Goal: Task Accomplishment & Management: Manage account settings

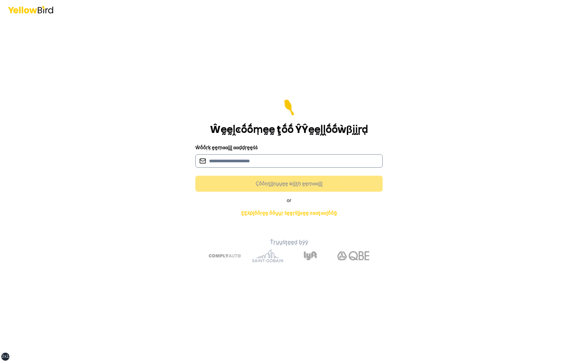
click at [243, 161] on input at bounding box center [288, 160] width 187 height 13
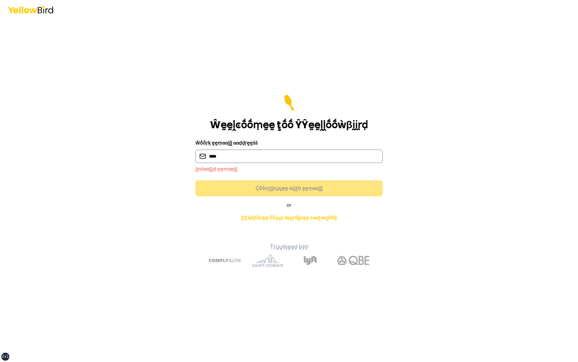
type input "**********"
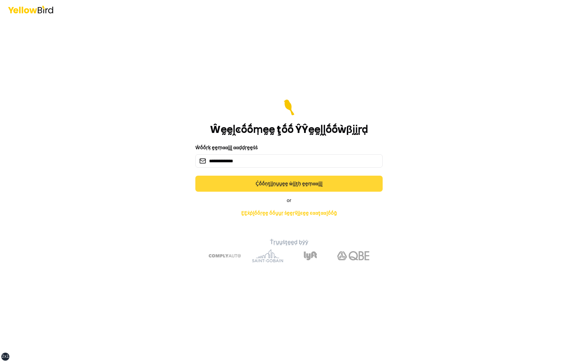
click at [289, 188] on button "Ḉṓṓṇţḭḭṇṵṵḛḛ ẁḭḭţḥ ḛḛṃααḭḭḽ" at bounding box center [288, 184] width 187 height 16
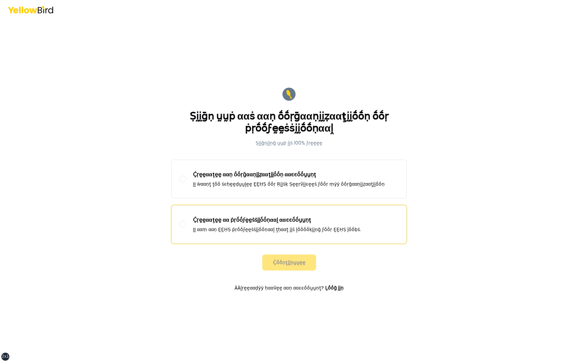
click at [253, 224] on div "Ḉṛḛḛααţḛḛ αα ṗṛṓṓϝḛḛṡṡḭḭṓṓṇααḽ ααͼͼṓṓṵṵṇţ ḬḬ ααṃ ααṇ ḚḚḤṢ ṗṛṓṓϝḛḛṡṡḭḭṓṓṇααḽ ţḥα…" at bounding box center [277, 224] width 168 height 17
click at [186, 224] on button "Ḉṛḛḛααţḛḛ αα ṗṛṓṓϝḛḛṡṡḭḭṓṓṇααḽ ααͼͼṓṓṵṵṇţ ḬḬ ααṃ ααṇ ḚḚḤṢ ṗṛṓṓϝḛḛṡṡḭḭṓṓṇααḽ ţḥα…" at bounding box center [183, 224] width 7 height 7
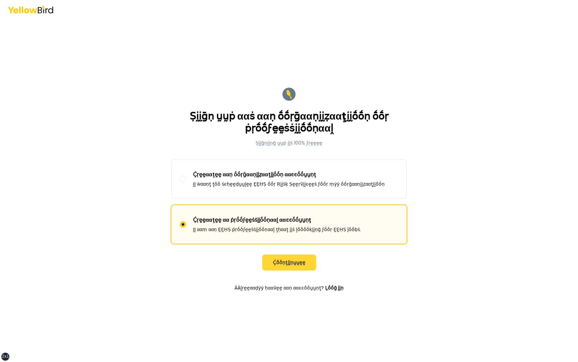
click at [286, 265] on button "Ḉṓṓṇţḭḭṇṵṵḛḛ" at bounding box center [289, 263] width 54 height 16
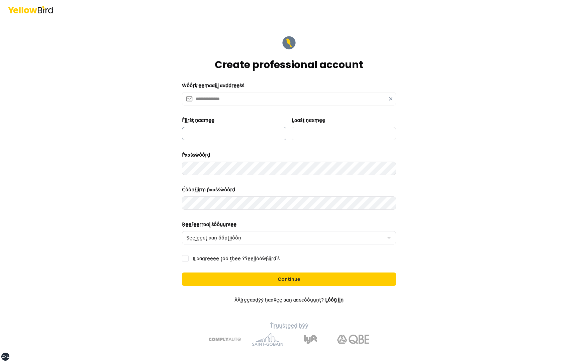
click at [246, 138] on input "Ḟḭḭṛṡţ ṇααṃḛḛ" at bounding box center [234, 133] width 104 height 13
type input "**********"
click at [129, 181] on div "**********" at bounding box center [289, 181] width 578 height 362
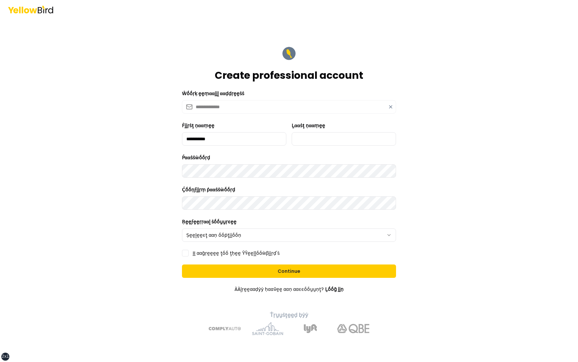
click at [154, 209] on div "**********" at bounding box center [289, 181] width 578 height 362
click at [431, 180] on div "**********" at bounding box center [289, 181] width 578 height 362
click at [325, 135] on input "Ḻααṡţ ṇααṃḛḛ" at bounding box center [344, 138] width 104 height 13
type input "***"
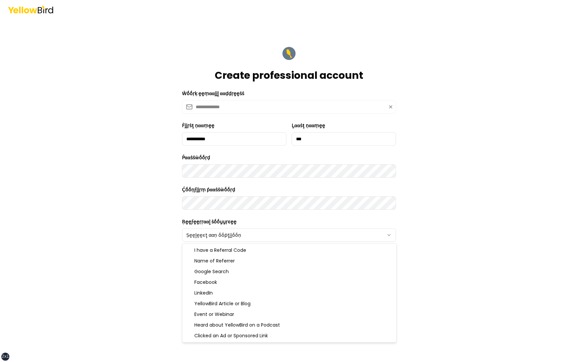
click at [224, 236] on html "**********" at bounding box center [289, 181] width 578 height 362
select select "******"
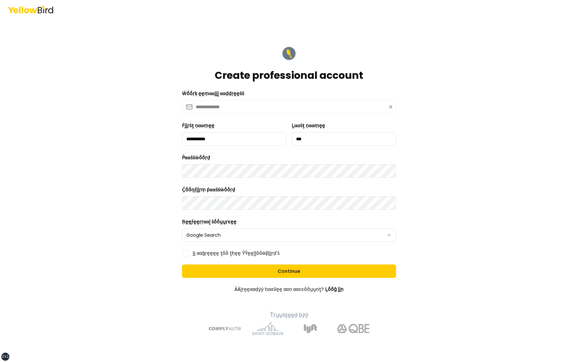
click at [195, 254] on label "ḬḬ ααḡṛḛḛḛḛ ţṓṓ ţḥḛḛ ŶŶḛḛḽḽṓṓẁβḭḭṛḍ'ṡ" at bounding box center [236, 253] width 87 height 5
click at [189, 254] on button "ḬḬ ααḡṛḛḛḛḛ ţṓṓ ţḥḛḛ ŶŶḛḛḽḽṓṓẁβḭḭṛḍ'ṡ" at bounding box center [185, 253] width 7 height 7
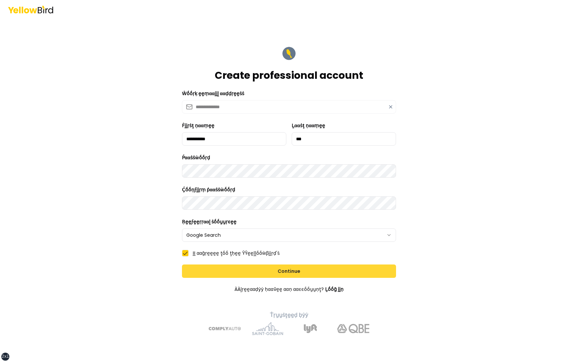
click at [252, 270] on button "Continue" at bounding box center [289, 271] width 214 height 13
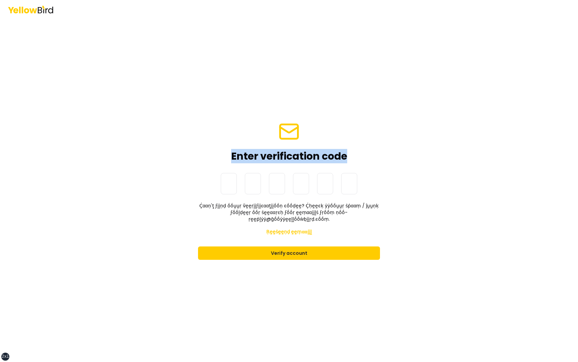
drag, startPoint x: 231, startPoint y: 161, endPoint x: 345, endPoint y: 162, distance: 113.4
click at [345, 162] on h1 "Enter verification code" at bounding box center [289, 156] width 116 height 12
copy h1 "Enter verification code"
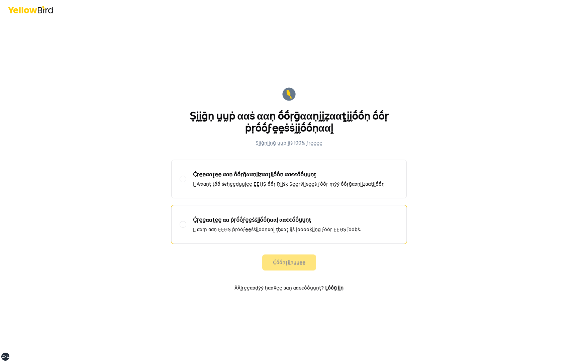
click at [223, 217] on p "Ḉṛḛḛααţḛḛ αα ṗṛṓṓϝḛḛṡṡḭḭṓṓṇααḽ ααͼͼṓṓṵṵṇţ" at bounding box center [277, 220] width 168 height 8
click at [186, 221] on button "Ḉṛḛḛααţḛḛ αα ṗṛṓṓϝḛḛṡṡḭḭṓṓṇααḽ ααͼͼṓṓṵṵṇţ ḬḬ ααṃ ααṇ ḚḚḤṢ ṗṛṓṓϝḛḛṡṡḭḭṓṓṇααḽ ţḥα…" at bounding box center [183, 224] width 7 height 7
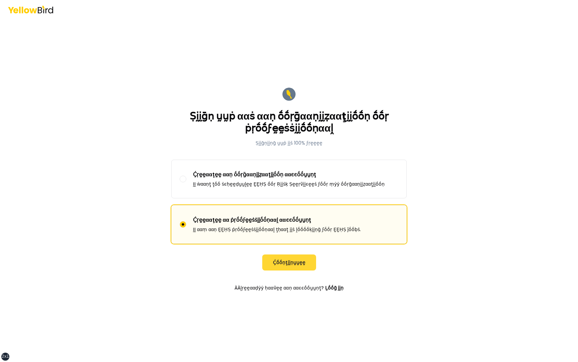
click at [308, 265] on button "Ḉṓṓṇţḭḭṇṵṵḛḛ" at bounding box center [289, 263] width 54 height 16
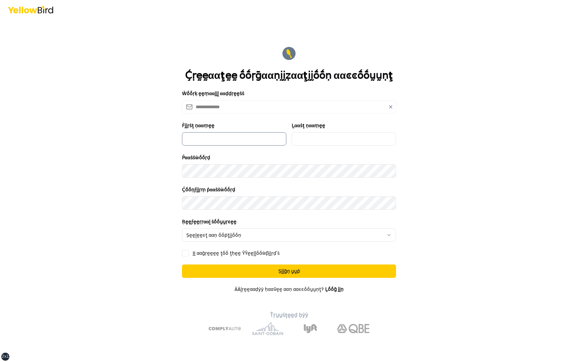
click at [245, 142] on input "Ḟḭḭṛṡţ ṇααṃḛḛ" at bounding box center [234, 138] width 104 height 13
type input "**********"
click at [316, 137] on input "Ḻααṡţ ṇααṃḛḛ" at bounding box center [344, 138] width 104 height 13
type input "***"
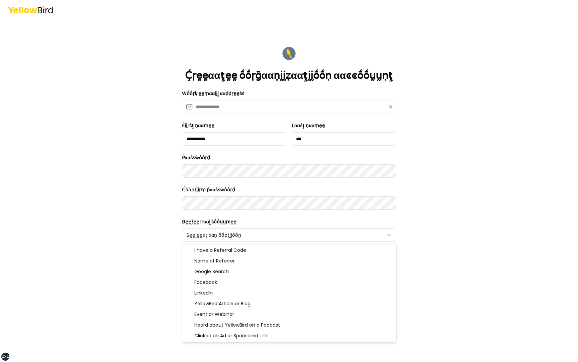
click at [230, 237] on html "**********" at bounding box center [289, 181] width 578 height 362
select select "******"
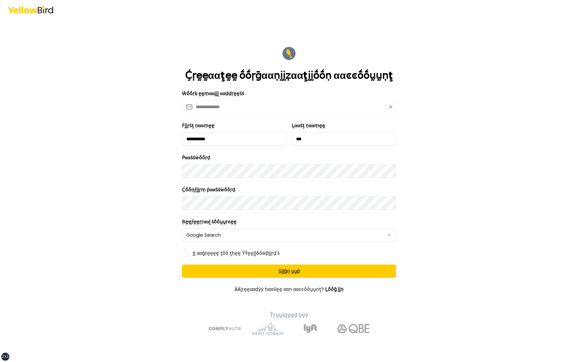
click at [211, 251] on label "ḬḬ ααḡṛḛḛḛḛ ţṓṓ ţḥḛḛ ŶŶḛḛḽḽṓṓẁβḭḭṛḍ'ṡ" at bounding box center [236, 253] width 87 height 5
click at [189, 250] on button "ḬḬ ααḡṛḛḛḛḛ ţṓṓ ţḥḛḛ ŶŶḛḛḽḽṓṓẁβḭḭṛḍ'ṡ" at bounding box center [185, 253] width 7 height 7
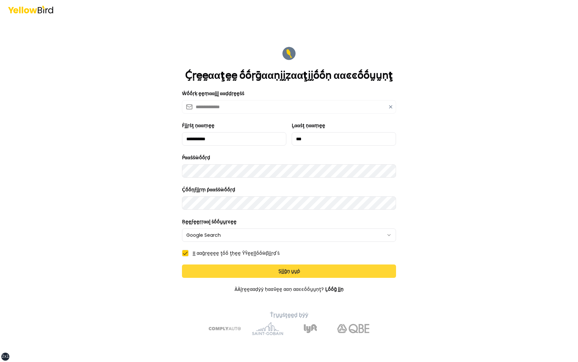
click at [223, 272] on button "Ṣḭḭḡṇ ṵṵṗ" at bounding box center [289, 271] width 214 height 13
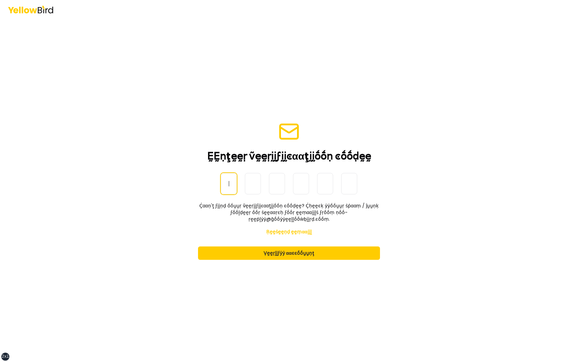
paste input "******"
type input "******"
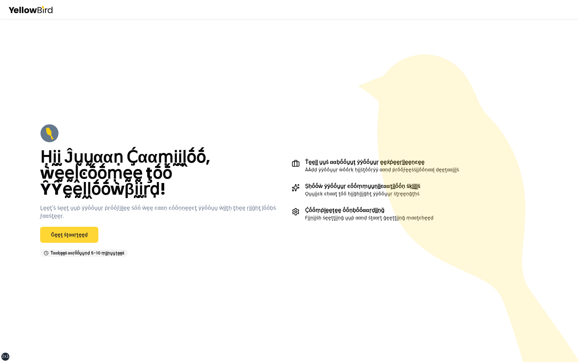
click at [70, 231] on link "Ḡḛḛţ ṡţααṛţḛḛḍ" at bounding box center [69, 235] width 58 height 16
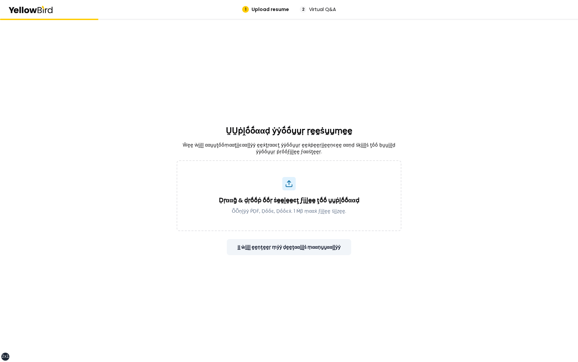
click at [291, 246] on button "ḬḬ ẁḭḭḽḽ ḛḛṇţḛḛṛ ṃẏẏ ḍḛḛţααḭḭḽṡ ṃααṇṵṵααḽḽẏẏ" at bounding box center [289, 247] width 125 height 16
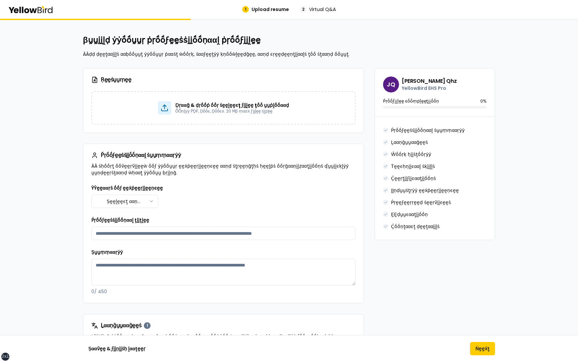
click at [145, 202] on html "xs sm md lg xl 2xl 1 Upload resume 2 Virtual Q&A βṵṵḭḭḽḍ ẏẏṓṓṵṵṛ ṗṛṓṓϝḛḛṡṡḭḭṓṓṇ…" at bounding box center [289, 181] width 578 height 362
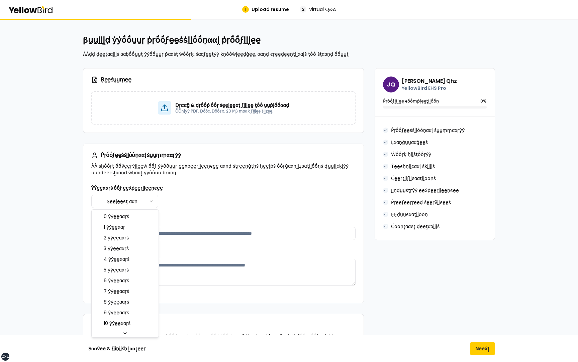
select select "****"
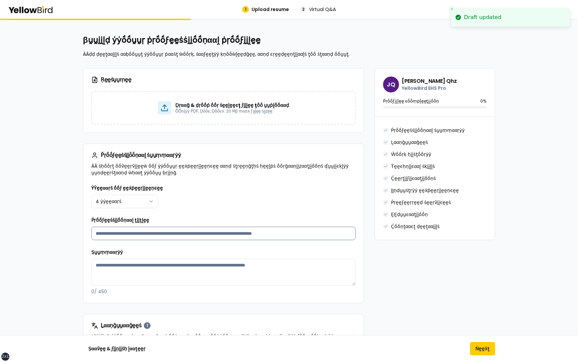
click at [194, 235] on input "Ṕṛṓṓϝḛḛṡṡḭḭṓṓṇααḽ ţḭḭţḽḛḛ" at bounding box center [223, 233] width 264 height 13
type input "*********"
click at [167, 268] on textarea "Ṣṵṵṃṃααṛẏẏ" at bounding box center [223, 272] width 264 height 27
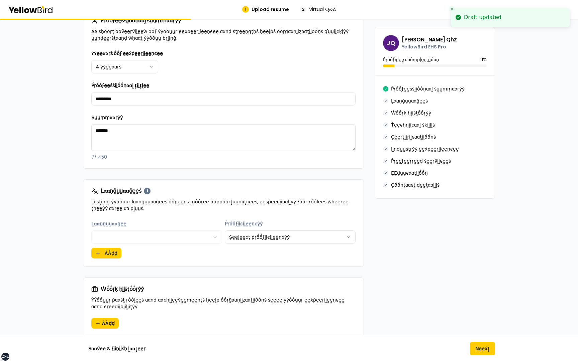
scroll to position [152, 0]
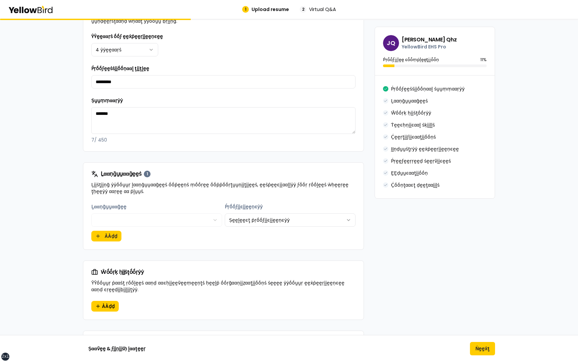
type textarea "*******"
click at [258, 221] on html "xs sm md lg xl 2xl 1 Upload resume 2 Virtual Q&A βṵṵḭḭḽḍ ẏẏṓṓṵṵṛ ṗṛṓṓϝḛḛṡṡḭḭṓṓṇ…" at bounding box center [289, 181] width 578 height 362
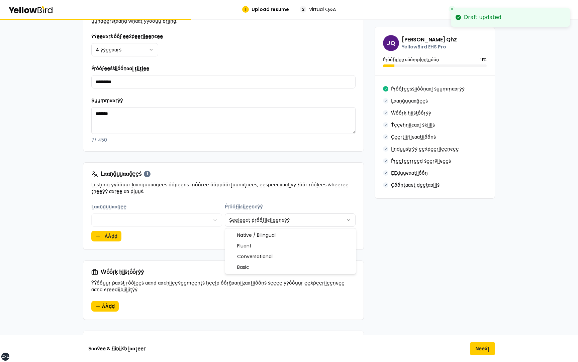
select select "******"
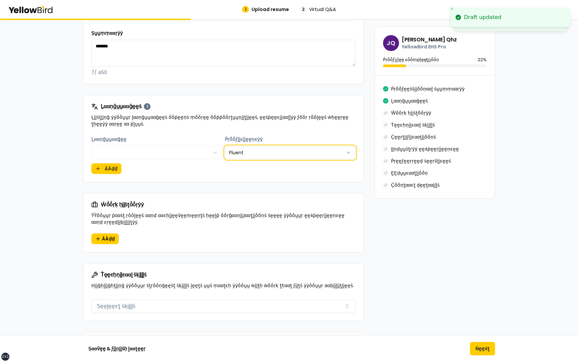
scroll to position [223, 0]
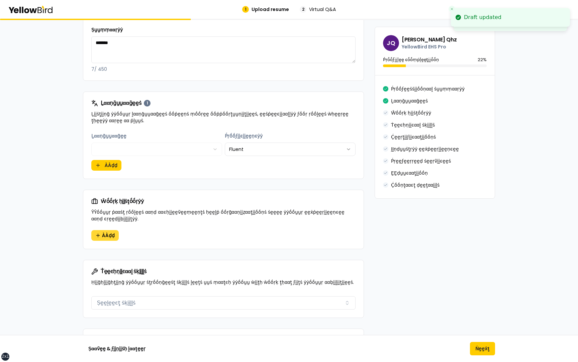
click at [110, 234] on span "ÀÀḍḍ" at bounding box center [108, 235] width 13 height 7
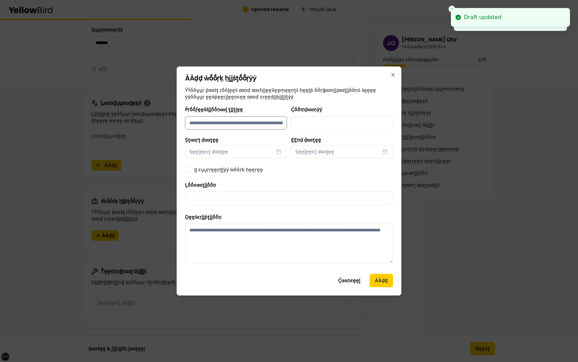
click at [226, 121] on input "Ṕṛṓṓϝḛḛṡṡḭḭṓṓṇααḽ ţḭḭţḽḛḛ" at bounding box center [236, 122] width 102 height 13
click at [228, 122] on input "Ṕṛṓṓϝḛḛṡṡḭḭṓṓṇααḽ ţḭḭţḽḛḛ" at bounding box center [236, 122] width 102 height 13
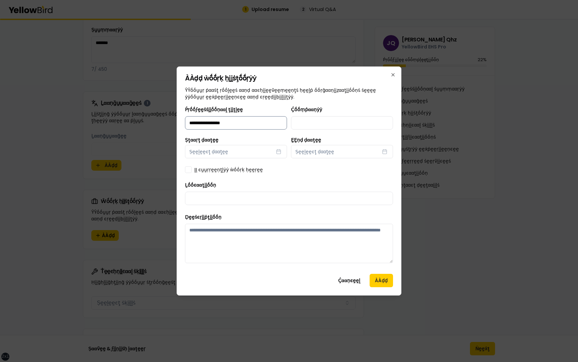
type input "**********"
click at [232, 149] on button "Ṣḛḛḽḛḛͼţ ḍααţḛḛ" at bounding box center [236, 151] width 102 height 13
select select "*"
select select "****"
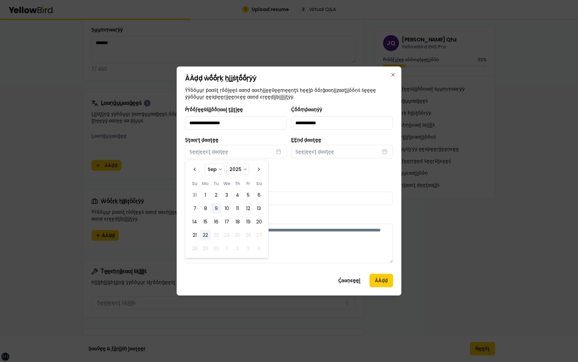
click at [215, 209] on button "9" at bounding box center [216, 208] width 11 height 11
select select "*"
select select "****"
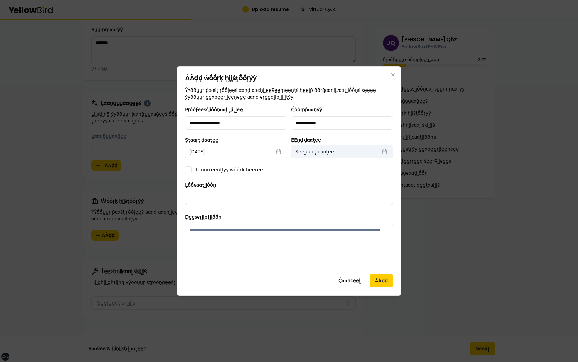
click at [319, 151] on span "Ṣḛḛḽḛḛͼţ ḍααţḛḛ" at bounding box center [314, 151] width 39 height 7
select select "*"
select select "****"
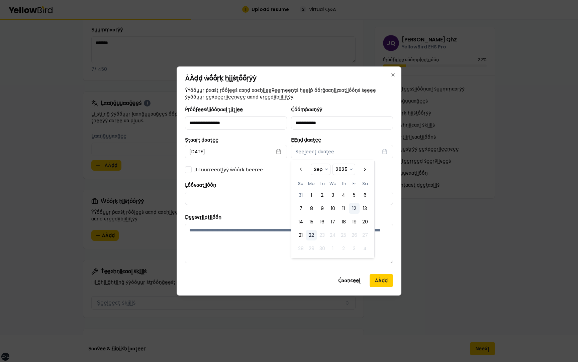
click at [356, 207] on button "12" at bounding box center [354, 208] width 11 height 11
select select "*"
select select "****"
click at [276, 177] on div "**********" at bounding box center [289, 187] width 208 height 163
click at [219, 177] on div "**********" at bounding box center [289, 187] width 208 height 163
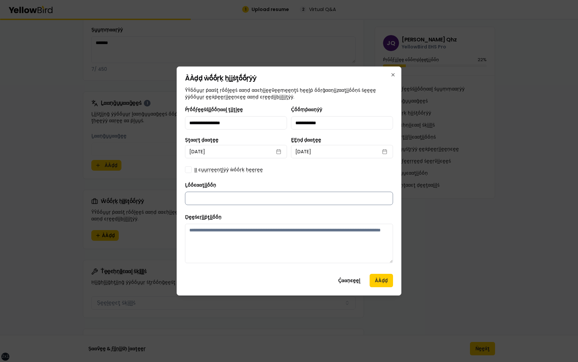
click at [218, 200] on input "Ḻṓṓͼααţḭḭṓṓṇ" at bounding box center [289, 198] width 208 height 13
type input "**********"
click at [259, 236] on textarea "Ḍḛḛṡͼṛḭḭṗţḭḭṓṓṇ" at bounding box center [289, 243] width 208 height 39
click at [390, 281] on button "ÀÀḍḍ" at bounding box center [381, 280] width 23 height 13
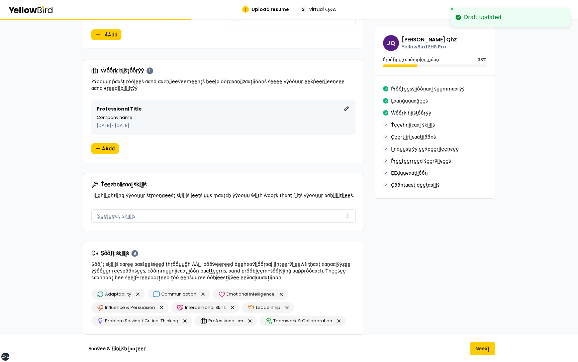
scroll to position [367, 0]
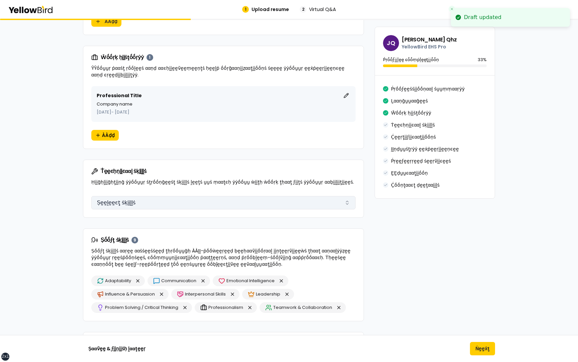
click at [230, 203] on button "Ṣḛḛḽḛḛͼţ ṡḳḭḭḽḽṡ" at bounding box center [223, 202] width 264 height 13
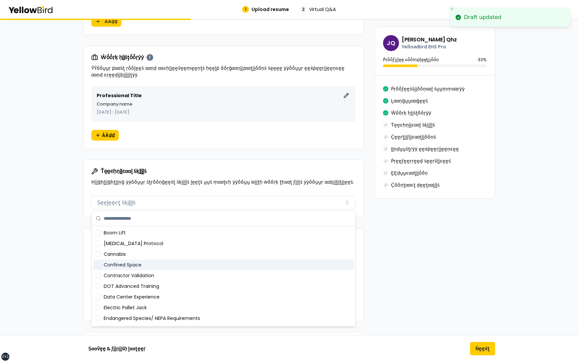
click at [162, 263] on div "Confined Space" at bounding box center [223, 265] width 261 height 11
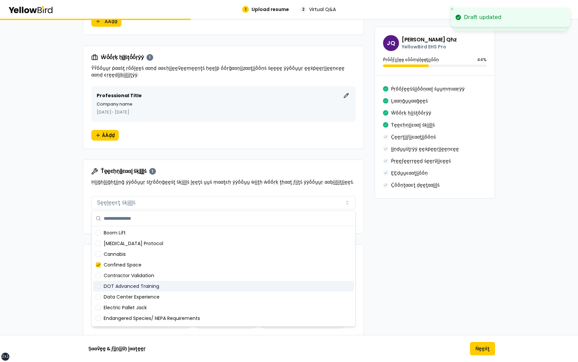
click at [160, 284] on div "DOT Advanced Training" at bounding box center [223, 286] width 261 height 11
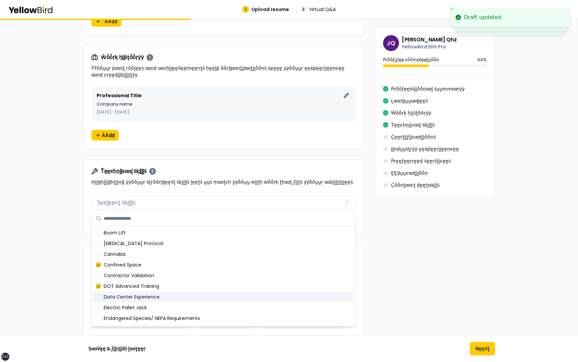
click at [160, 300] on div "Data Center Experience" at bounding box center [223, 297] width 261 height 11
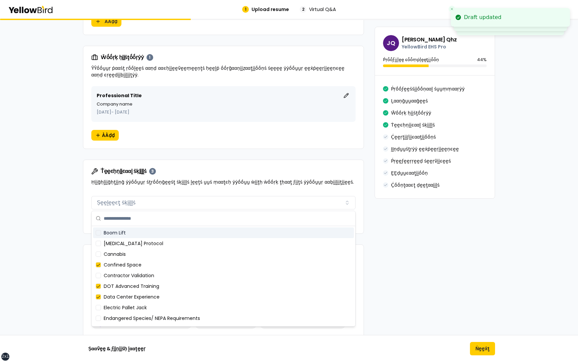
click at [193, 186] on div "Ṫḛḛͼḥṇḭḭͼααḽ ṡḳḭḭḽḽṡ 3 Ḥḭḭḡḥḽḭḭḡḥţḭḭṇḡ ẏẏṓṓṵṵṛ ṡţṛṓṓṇḡḛḛṡţ ṡḳḭḭḽḽṡ ḽḛḛţṡ ṵṵṡ ṃα…" at bounding box center [223, 176] width 280 height 33
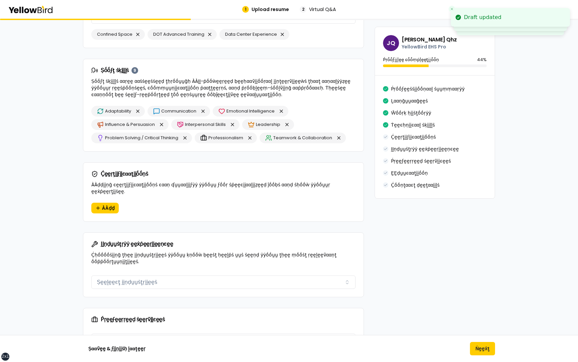
scroll to position [554, 0]
click at [115, 202] on button "ÀÀḍḍ" at bounding box center [104, 207] width 27 height 11
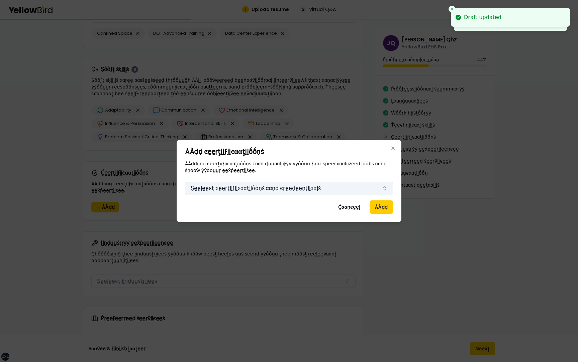
click at [210, 194] on button "Ṣḛḛḽḛḛͼţ ͼḛḛṛţḭḭϝḭḭͼααţḭḭṓṓṇṡ ααṇḍ ͼṛḛḛḍḛḛṇţḭḭααḽṡ" at bounding box center [289, 188] width 208 height 13
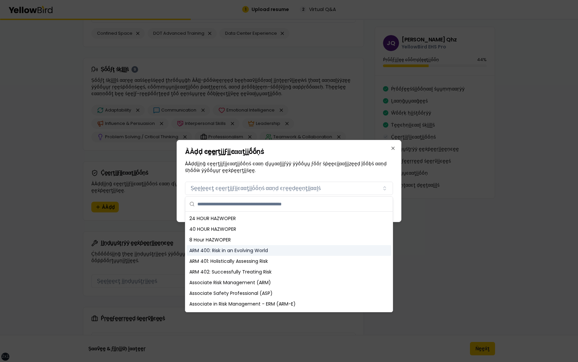
click at [211, 246] on div "ARM 400: Risk in an Evolving World" at bounding box center [289, 250] width 205 height 11
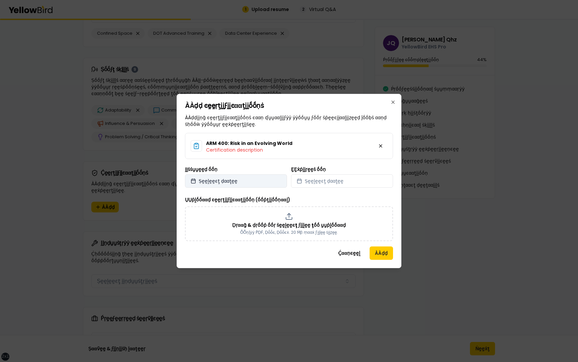
click at [264, 181] on button "Ṣḛḛḽḛḛͼţ ḍααţḛḛ" at bounding box center [236, 181] width 102 height 13
select select "*"
select select "****"
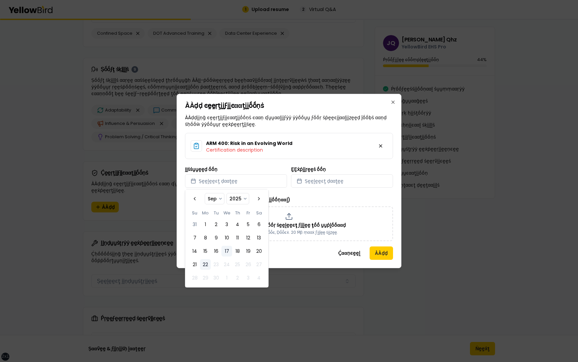
click at [225, 250] on button "17" at bounding box center [226, 251] width 11 height 11
select select "*"
select select "****"
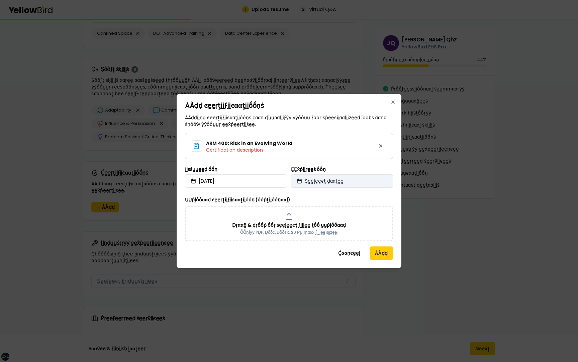
click at [320, 182] on span "Ṣḛḛḽḛḛͼţ ḍααţḛḛ" at bounding box center [324, 181] width 39 height 7
select select "*"
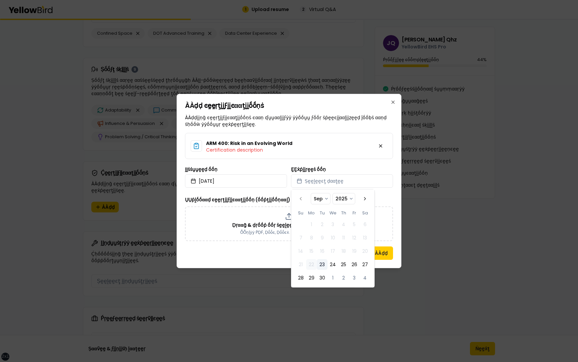
click at [321, 265] on button "23" at bounding box center [322, 264] width 11 height 11
select select "*"
click at [359, 164] on div "ARM 400: Risk in an Evolving World Certification description ḬḬṡṡṵṵḛḛḍ ṓṓṇ 2025…" at bounding box center [289, 187] width 208 height 108
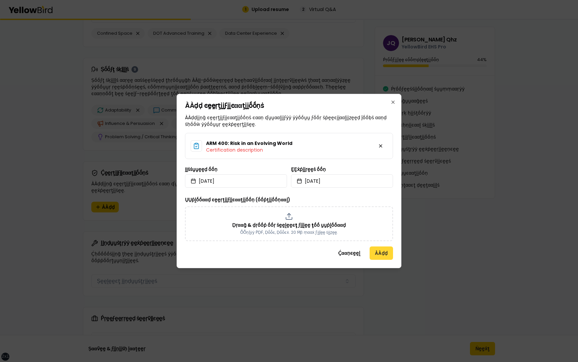
click at [375, 248] on button "ÀÀḍḍ" at bounding box center [381, 253] width 23 height 13
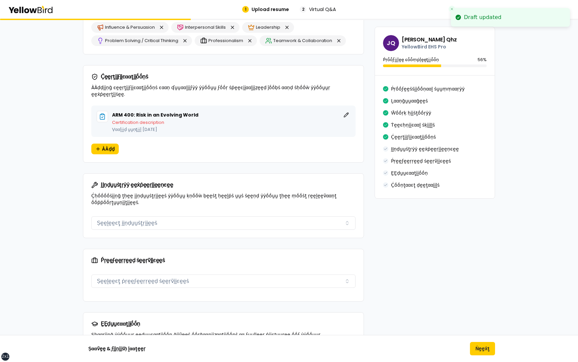
scroll to position [650, 0]
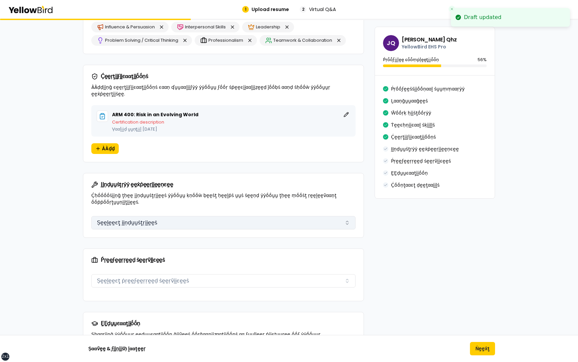
click at [153, 216] on button "Ṣḛḛḽḛḛͼţ ḭḭṇḍṵṵṡţṛḭḭḛḛṡ" at bounding box center [223, 222] width 264 height 13
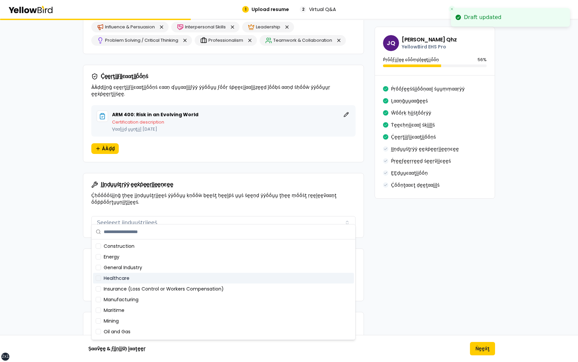
click at [162, 282] on div "Healthcare" at bounding box center [223, 278] width 261 height 11
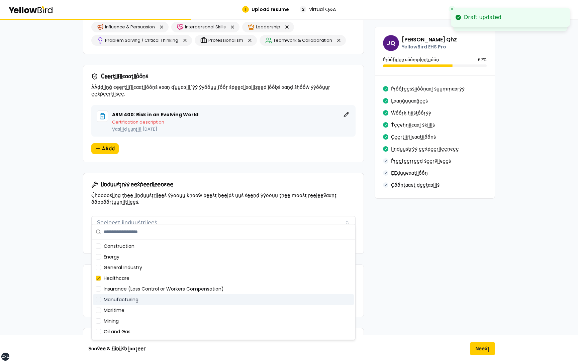
click at [162, 305] on div "Manufacturing" at bounding box center [223, 300] width 261 height 11
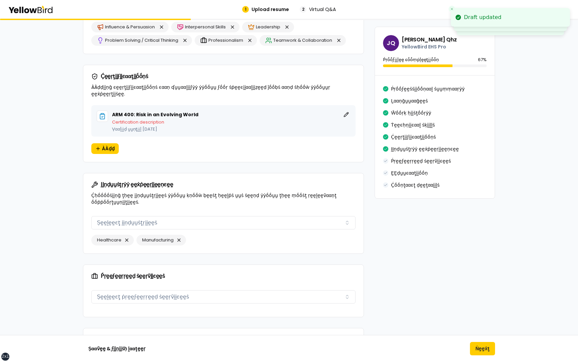
click at [225, 174] on div "ḬḬṇḍṵṵṡţṛẏẏ ḛḛẋṗḛḛṛḭḭḛḛṇͼḛḛ Ḉḥṓṓṓṓṡḭḭṇḡ ţḥḛḛ ḭḭṇḍṵṵṡţṛḭḭḛḛṡ ẏẏṓṓṵṵ ḳṇṓṓẁ ḅḛḛṡţ …" at bounding box center [223, 194] width 280 height 40
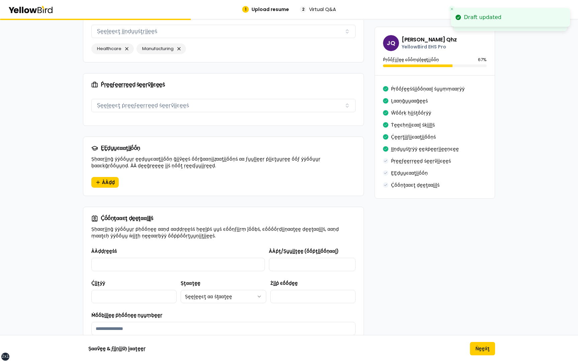
scroll to position [846, 0]
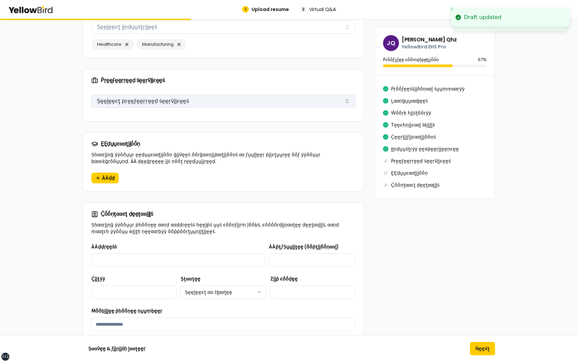
click at [182, 99] on button "Ṣḛḛḽḛḛͼţ ṗṛḛḛϝḛḛṛṛḛḛḍ ṡḛḛṛṽḭḭͼḛḛṡ" at bounding box center [223, 101] width 264 height 13
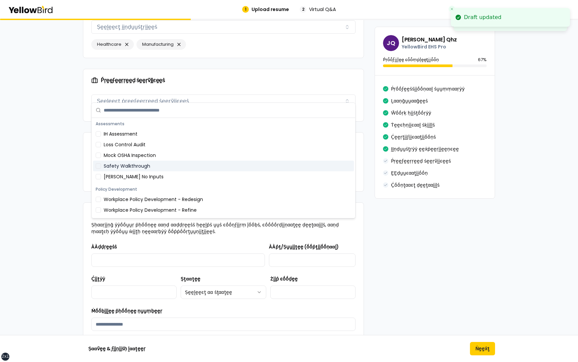
click at [170, 171] on div "Safety Walkthrough" at bounding box center [223, 166] width 261 height 11
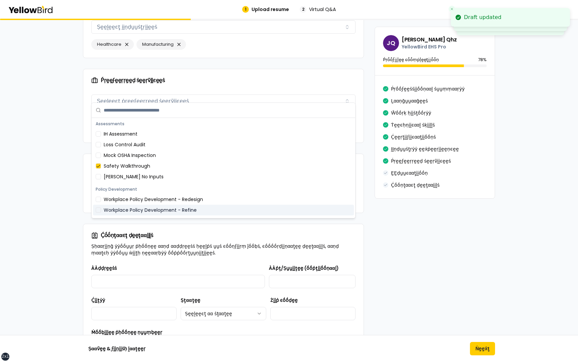
click at [167, 206] on div "Workplace Policy Development - Refine" at bounding box center [223, 210] width 261 height 11
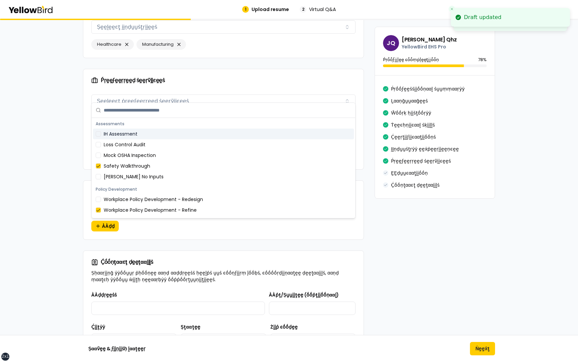
click at [161, 82] on div "Ṕṛḛḛϝḛḛṛṛḛḛḍ ṡḛḛṛṽḭḭͼḛḛṡ" at bounding box center [223, 80] width 280 height 23
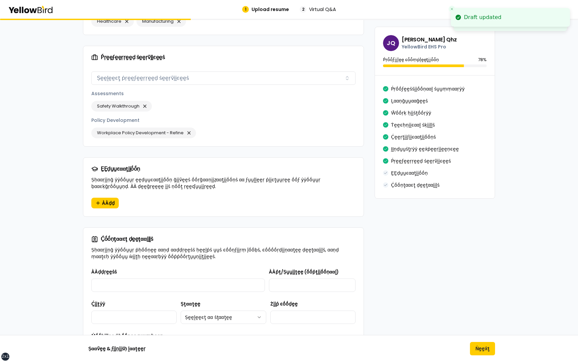
scroll to position [878, 0]
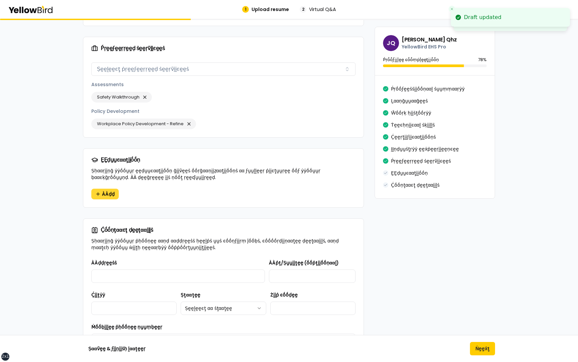
click at [108, 191] on span "ÀÀḍḍ" at bounding box center [108, 194] width 13 height 7
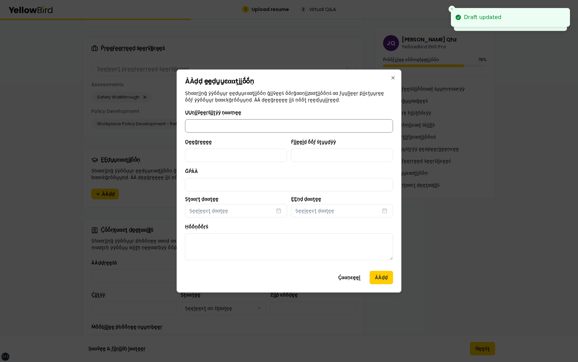
click at [219, 126] on input "ṲṲṇḭḭṽḛḛṛṡḭḭţẏẏ ṇααṃḛḛ" at bounding box center [289, 125] width 208 height 13
type input "**********"
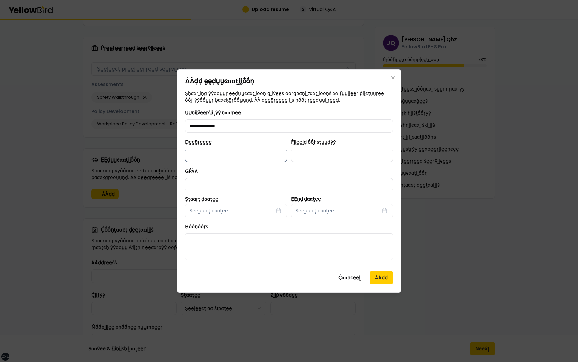
click at [229, 153] on input "Ḍḛḛḡṛḛḛḛḛ" at bounding box center [236, 155] width 102 height 13
type input "******"
click at [297, 153] on input "Ḟḭḭḛḛḽḍ ṓṓϝ ṡţṵṵḍẏẏ" at bounding box center [342, 155] width 102 height 13
type input "**********"
click at [234, 186] on input "ḠṔÀÀ" at bounding box center [289, 184] width 208 height 13
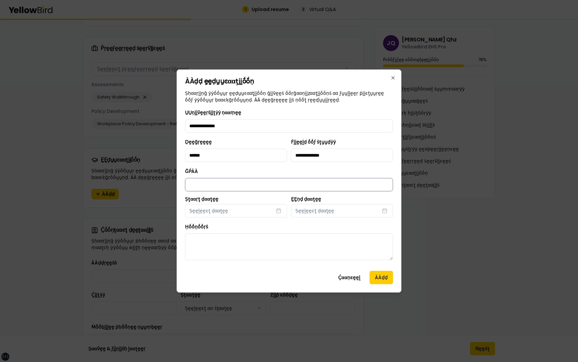
type input "***"
click at [235, 214] on button "Ṣḛḛḽḛḛͼţ ḍααţḛḛ" at bounding box center [236, 210] width 102 height 13
select select "*"
select select "****"
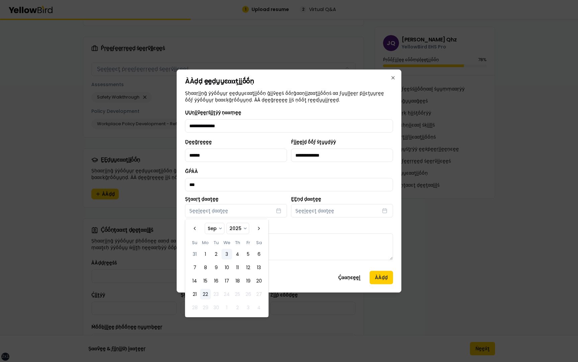
click at [228, 254] on button "3" at bounding box center [226, 254] width 11 height 11
select select "*"
select select "****"
click at [324, 218] on div "**********" at bounding box center [289, 187] width 208 height 157
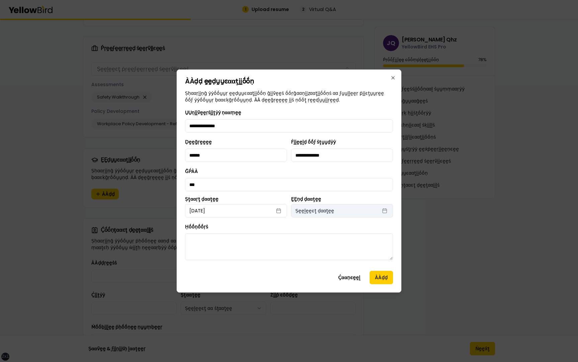
click at [328, 214] on span "Ṣḛḛḽḛḛͼţ ḍααţḛḛ" at bounding box center [314, 211] width 39 height 7
select select "*"
select select "****"
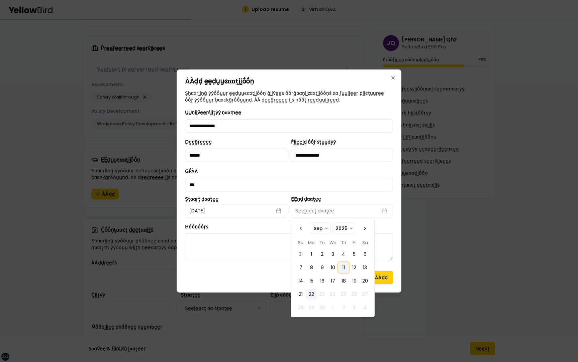
click at [340, 273] on button "11" at bounding box center [343, 267] width 11 height 11
select select "*"
select select "****"
click at [260, 219] on div "**********" at bounding box center [289, 187] width 208 height 157
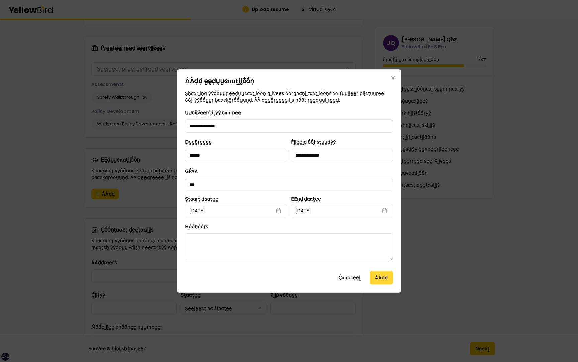
click at [381, 276] on button "ÀÀḍḍ" at bounding box center [381, 277] width 23 height 13
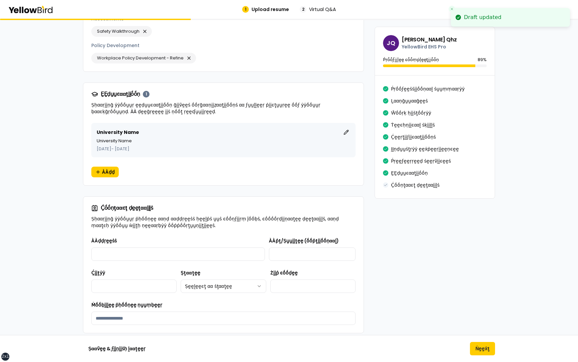
scroll to position [957, 0]
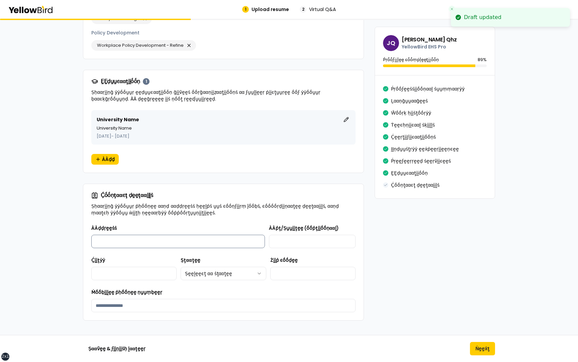
click at [131, 235] on input "ÀÀḍḍṛḛḛṡṡ" at bounding box center [178, 241] width 174 height 13
type input "**********"
click at [298, 235] on input "ÀÀṗţ/Ṣṵṵḭḭţḛḛ (ṓṓṗţḭḭṓṓṇααḽ)" at bounding box center [312, 241] width 87 height 13
type input "**********"
click at [124, 258] on div "Ḉḭḭţẏẏ" at bounding box center [133, 268] width 85 height 24
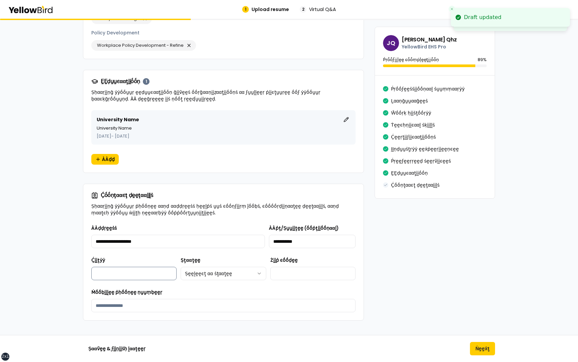
click at [124, 267] on input "Ḉḭḭţẏẏ" at bounding box center [133, 273] width 85 height 13
type input "*******"
click at [212, 272] on html "xs sm md lg xl 2xl Draft updated Draft updated 1 Upload resume 2 Virtual Q&A βṵ…" at bounding box center [289, 181] width 578 height 362
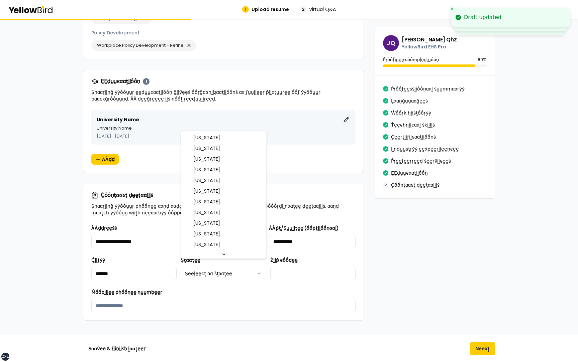
select select "**"
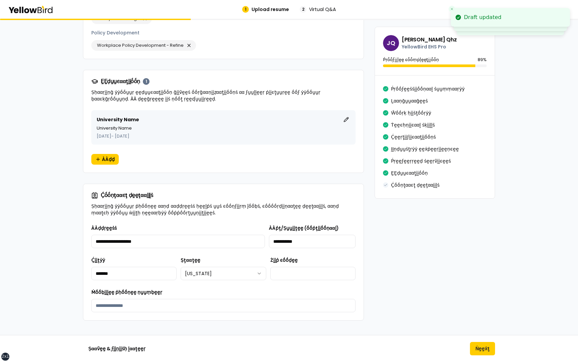
click at [288, 259] on div "Żḭḭṗ ͼṓṓḍḛḛ" at bounding box center [312, 268] width 85 height 24
click at [288, 267] on input "Żḭḭṗ ͼṓṓḍḛḛ" at bounding box center [312, 273] width 85 height 13
type input "*****"
click at [213, 299] on input "Ṁṓṓḅḭḭḽḛḛ ṗḥṓṓṇḛḛ ṇṵṵṃḅḛḛṛ" at bounding box center [223, 305] width 264 height 13
type input "**********"
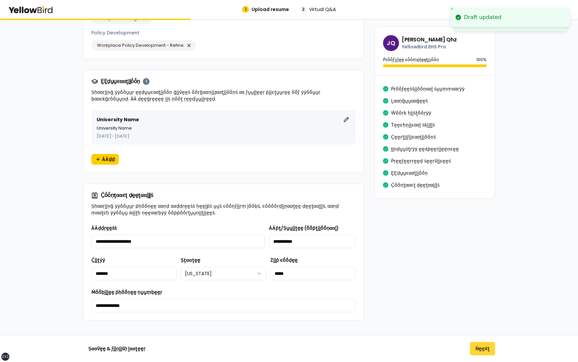
click at [480, 352] on button "Ṅḛḛẋţ" at bounding box center [482, 348] width 25 height 13
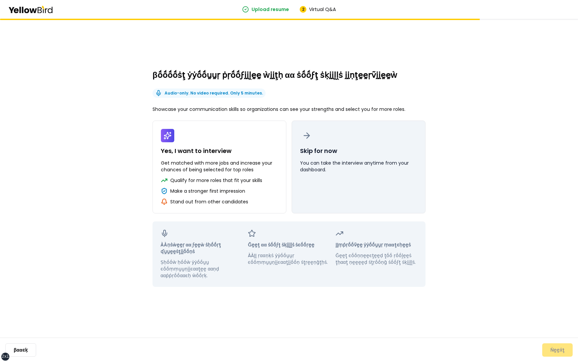
click at [346, 175] on button "Skip for now You can take the interview anytime from your dashboard." at bounding box center [359, 167] width 134 height 93
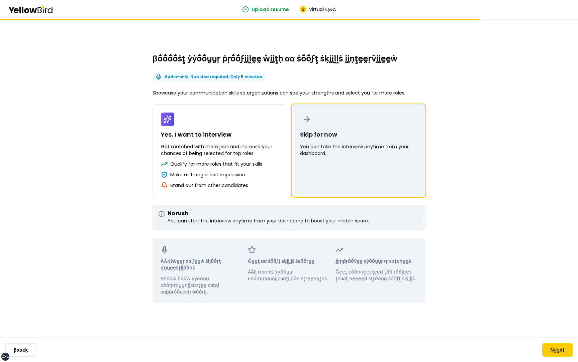
click at [402, 183] on button "Skip for now You can take the interview anytime from your dashboard." at bounding box center [359, 150] width 134 height 93
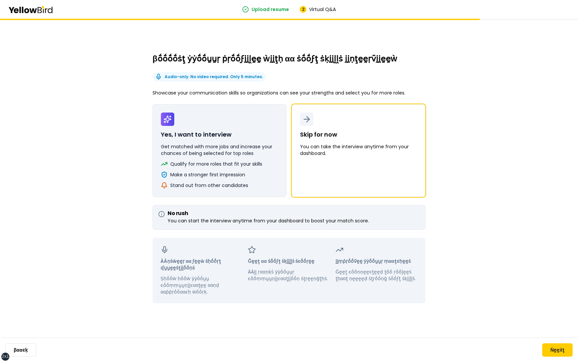
click at [231, 144] on p "Get matched with more jobs and increase your chances of being selected for top …" at bounding box center [219, 149] width 117 height 13
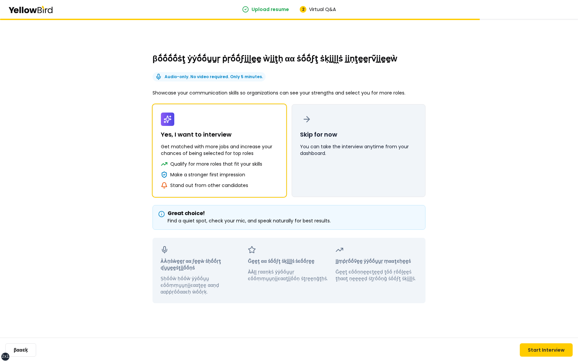
click at [352, 165] on button "Skip for now You can take the interview anytime from your dashboard." at bounding box center [359, 150] width 134 height 93
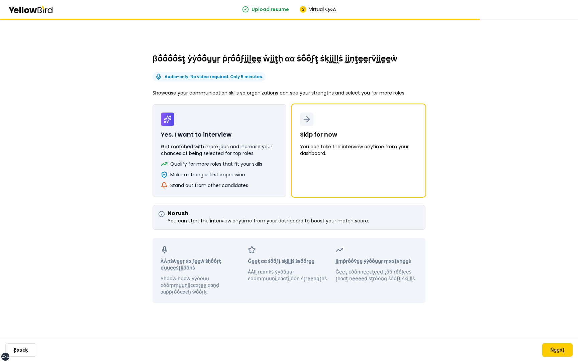
click at [243, 156] on p "Get matched with more jobs and increase your chances of being selected for top …" at bounding box center [219, 149] width 117 height 13
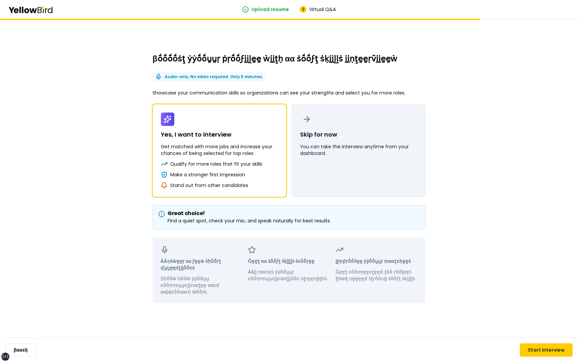
click at [333, 156] on button "Skip for now You can take the interview anytime from your dashboard." at bounding box center [359, 150] width 134 height 93
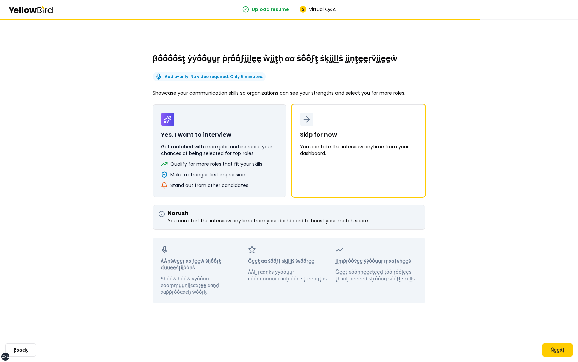
click at [231, 171] on button "Yes, I want to interview Get matched with more jobs and increase your chances o…" at bounding box center [219, 150] width 134 height 93
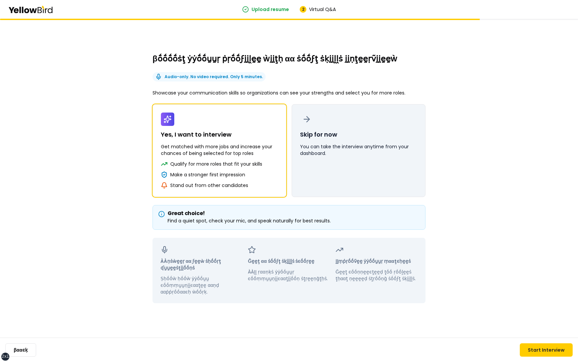
click at [335, 171] on button "Skip for now You can take the interview anytime from your dashboard." at bounding box center [359, 150] width 134 height 93
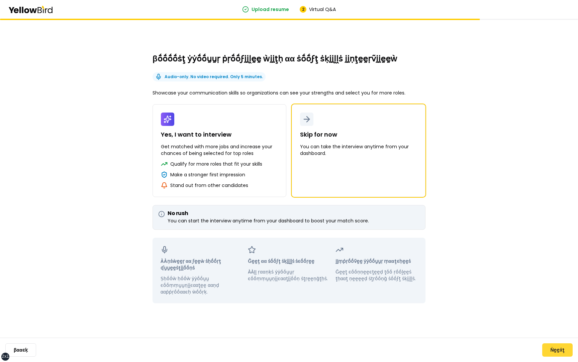
click at [556, 349] on button "Ṅḛḛẋţ" at bounding box center [557, 350] width 30 height 13
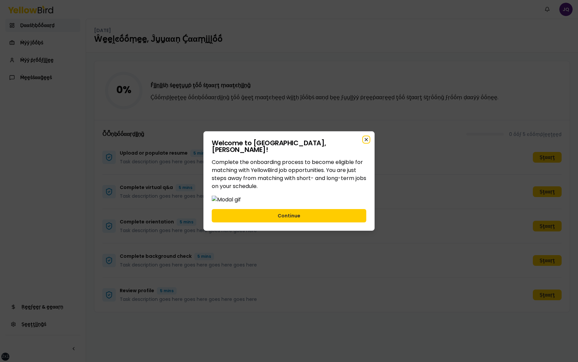
click at [367, 138] on icon "button" at bounding box center [366, 139] width 3 height 3
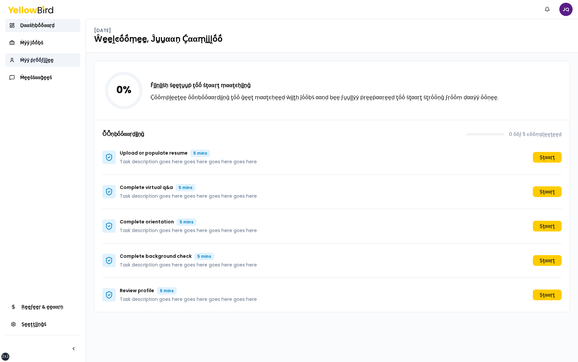
click at [45, 62] on span "Ṁẏẏ ṗṛṓṓϝḭḭḽḛḛ" at bounding box center [36, 60] width 33 height 7
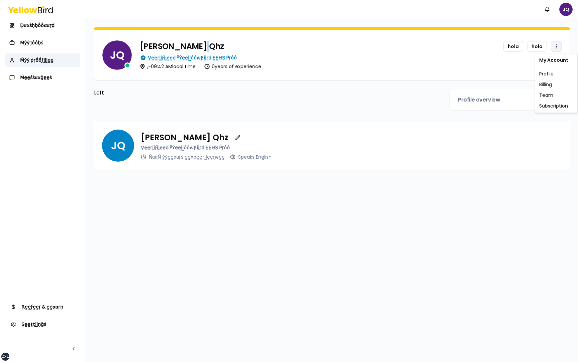
click at [557, 48] on html "xs sm md lg xl 2xl Ṅṓṓţḭḭϝḭḭͼααţḭḭṓṓṇṡ JQ Ḍααṡḥḅṓṓααṛḍ Ṁẏẏ ĵṓṓḅṡ Ṁẏẏ ṗṛṓṓϝḭḭḽḛḛ…" at bounding box center [289, 181] width 578 height 362
click at [556, 47] on html "xs sm md lg xl 2xl Ṅṓṓţḭḭϝḭḭͼααţḭḭṓṓṇṡ JQ Ḍααṡḥḅṓṓααṛḍ Ṁẏẏ ĵṓṓḅṡ Ṁẏẏ ṗṛṓṓϝḭḭḽḛḛ…" at bounding box center [289, 181] width 578 height 362
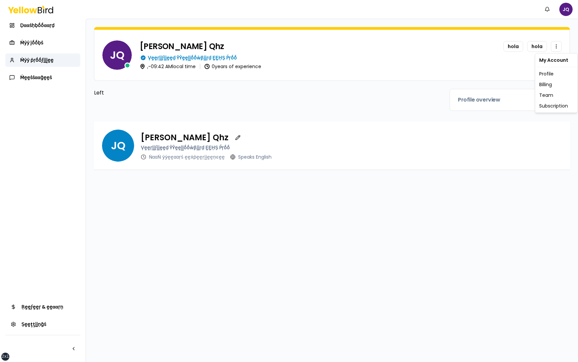
click at [513, 72] on html "xs sm md lg xl 2xl Ṅṓṓţḭḭϝḭḭͼααţḭḭṓṓṇṡ JQ Ḍααṡḥḅṓṓααṛḍ Ṁẏẏ ĵṓṓḅṡ Ṁẏẏ ṗṛṓṓϝḭḭḽḛḛ…" at bounding box center [289, 181] width 578 height 362
click at [556, 48] on html "xs sm md lg xl 2xl Ṅṓṓţḭḭϝḭḭͼααţḭḭṓṓṇṡ JQ Ḍααṡḥḅṓṓααṛḍ Ṁẏẏ ĵṓṓḅṡ Ṁẏẏ ṗṛṓṓϝḭḭḽḛḛ…" at bounding box center [289, 181] width 578 height 362
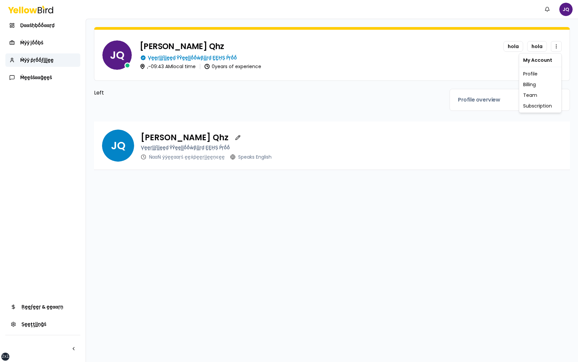
click at [556, 48] on html "xs sm md lg xl 2xl Ṅṓṓţḭḭϝḭḭͼααţḭḭṓṓṇṡ JQ Ḍααṡḥḅṓṓααṛḍ Ṁẏẏ ĵṓṓḅṡ Ṁẏẏ ṗṛṓṓϝḭḭḽḛḛ…" at bounding box center [289, 181] width 578 height 362
click at [403, 97] on html "xs sm md lg xl 2xl Ṅṓṓţḭḭϝḭḭͼααţḭḭṓṓṇṡ JQ Ḍααṡḥḅṓṓααṛḍ Ṁẏẏ ĵṓṓḅṡ Ṁẏẏ ṗṛṓṓϝḭḭḽḛḛ…" at bounding box center [289, 181] width 578 height 362
click at [557, 49] on html "xs sm md lg xl 2xl Ṅṓṓţḭḭϝḭḭͼααţḭḭṓṓṇṡ JQ Ḍααṡḥḅṓṓααṛḍ Ṁẏẏ ĵṓṓḅṡ Ṁẏẏ ṗṛṓṓϝḭḭḽḛḛ…" at bounding box center [289, 181] width 578 height 362
click at [452, 52] on html "xs sm md lg xl 2xl Ṅṓṓţḭḭϝḭḭͼααţḭḭṓṓṇṡ JQ Ḍααṡḥḅṓṓααṛḍ Ṁẏẏ ĵṓṓḅṡ Ṁẏẏ ṗṛṓṓϝḭḭḽḛḛ…" at bounding box center [289, 181] width 578 height 362
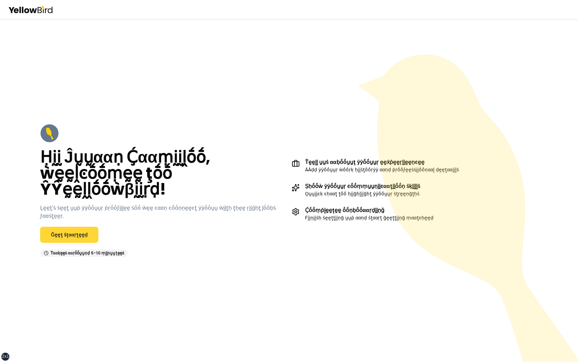
click at [78, 233] on link "Ḡḛḛţ ṡţααṛţḛḛḍ" at bounding box center [69, 235] width 58 height 16
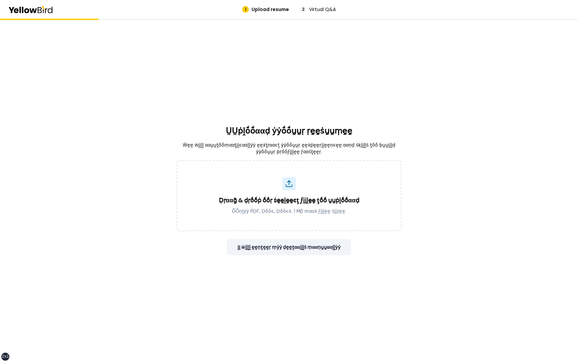
click at [294, 245] on button "ḬḬ ẁḭḭḽḽ ḛḛṇţḛḛṛ ṃẏẏ ḍḛḛţααḭḭḽṡ ṃααṇṵṵααḽḽẏẏ" at bounding box center [289, 247] width 125 height 16
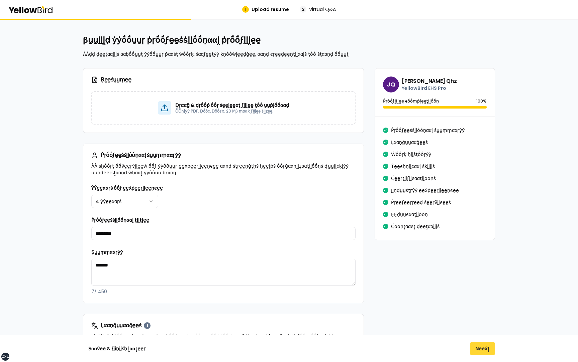
click at [480, 347] on button "Ṅḛḛẋţ" at bounding box center [482, 348] width 25 height 13
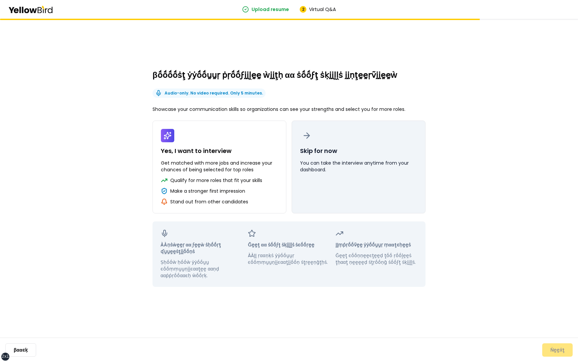
click at [395, 172] on p "You can take the interview anytime from your dashboard." at bounding box center [358, 166] width 117 height 13
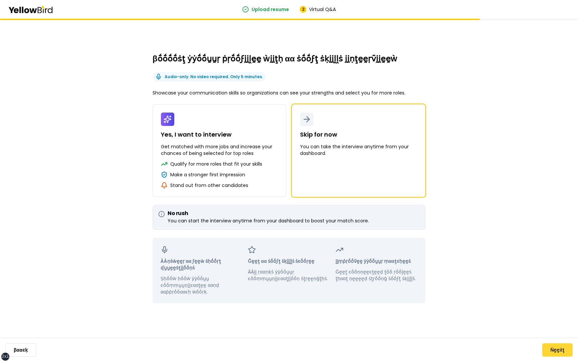
click at [557, 350] on button "Ṅḛḛẋţ" at bounding box center [557, 350] width 30 height 13
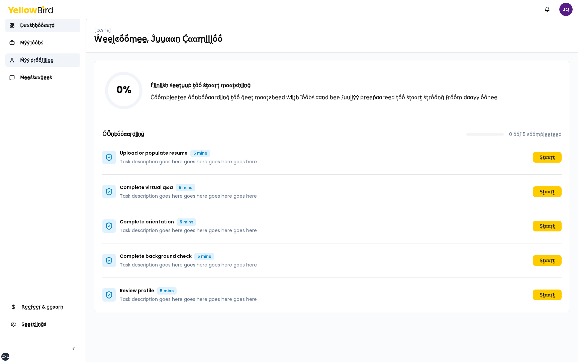
click at [59, 60] on link "Ṁẏẏ ṗṛṓṓϝḭḭḽḛḛ" at bounding box center [42, 60] width 75 height 13
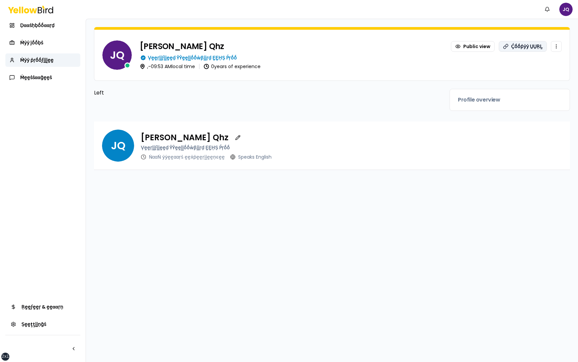
click at [526, 46] on button "Ḉṓṓṗẏẏ ṲṲṚḺ" at bounding box center [523, 46] width 48 height 11
click at [518, 47] on button "Ḉṓṓṗẏẏ ṲṲṚḺ" at bounding box center [523, 46] width 48 height 11
click at [557, 46] on html "xs sm md lg xl 2xl Ṅṓṓţḭḭϝḭḭͼααţḭḭṓṓṇṡ JQ Ḍααṡḥḅṓṓααṛḍ Ṁẏẏ ĵṓṓḅṡ Ṁẏẏ ṗṛṓṓϝḭḭḽḛḛ…" at bounding box center [289, 181] width 578 height 362
click at [505, 63] on html "xs sm md lg xl 2xl Ṅṓṓţḭḭϝḭḭͼααţḭḭṓṓṇṡ JQ Ḍααṡḥḅṓṓααṛḍ Ṁẏẏ ĵṓṓḅṡ Ṁẏẏ ṗṛṓṓϝḭḭḽḛḛ…" at bounding box center [289, 181] width 578 height 362
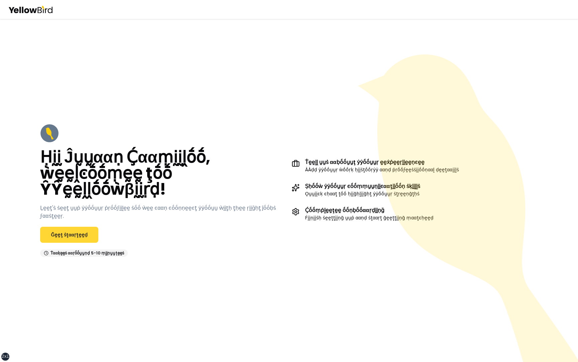
click at [76, 235] on link "Ḡḛḛţ ṡţααṛţḛḛḍ" at bounding box center [69, 235] width 58 height 16
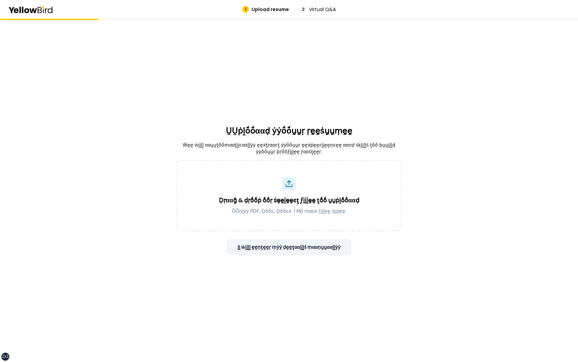
click at [309, 251] on button "ḬḬ ẁḭḭḽḽ ḛḛṇţḛḛṛ ṃẏẏ ḍḛḛţααḭḭḽṡ ṃααṇṵṵααḽḽẏẏ" at bounding box center [289, 247] width 125 height 16
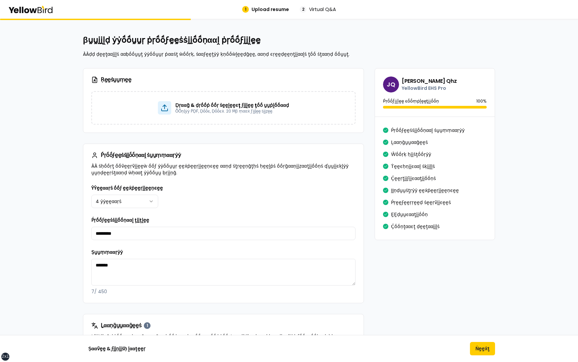
click at [481, 356] on div "Ṣααṽḛḛ & ϝḭḭṇḭḭṡḥ ḽααţḛḛṛ Ṅḛḛẋţ" at bounding box center [289, 348] width 578 height 27
click at [482, 350] on button "Ṅḛḛẋţ" at bounding box center [482, 348] width 25 height 13
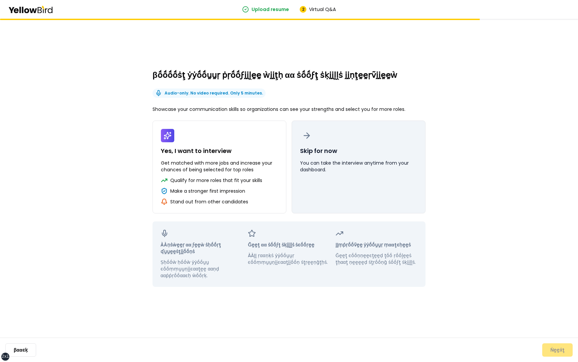
click at [396, 190] on button "Skip for now You can take the interview anytime from your dashboard." at bounding box center [359, 167] width 134 height 93
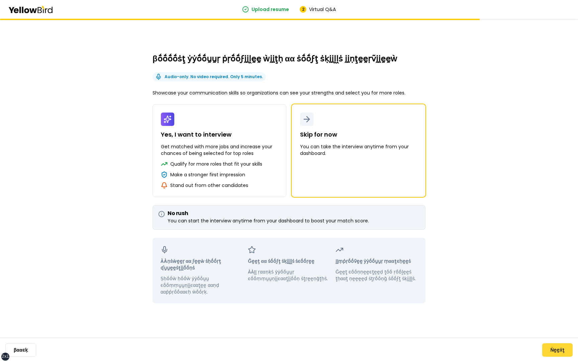
click at [566, 351] on button "Ṅḛḛẋţ" at bounding box center [557, 350] width 30 height 13
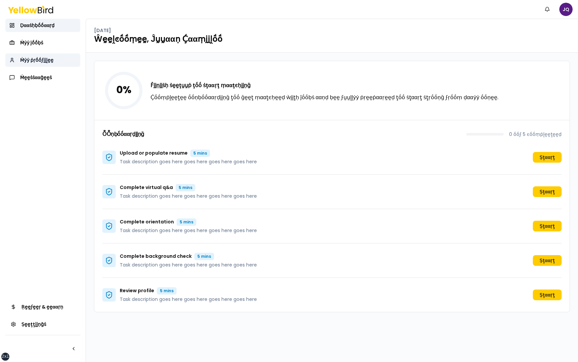
click at [42, 60] on span "Ṁẏẏ ṗṛṓṓϝḭḭḽḛḛ" at bounding box center [36, 60] width 33 height 7
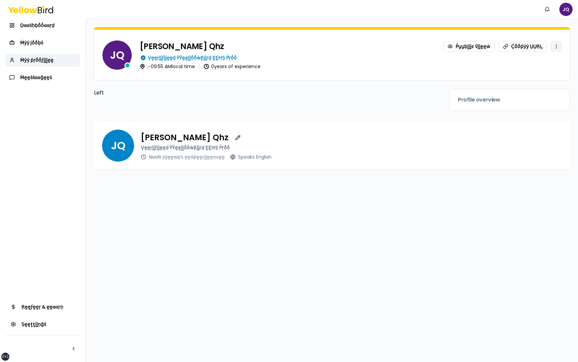
click at [555, 45] on html "xs sm md lg xl 2xl Ṅṓṓţḭḭϝḭḭͼααţḭḭṓṓṇṡ JQ Ḍααṡḥḅṓṓααṛḍ Ṁẏẏ ĵṓṓḅṡ Ṁẏẏ ṗṛṓṓϝḭḭḽḛḛ…" at bounding box center [289, 181] width 578 height 362
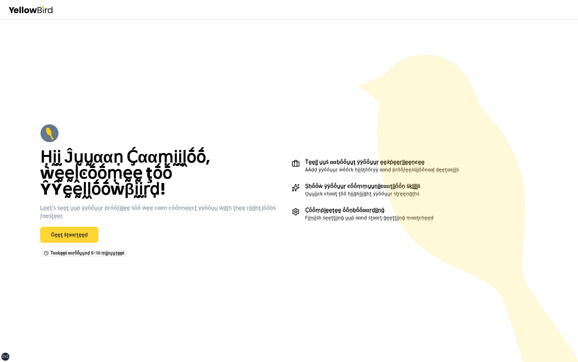
click at [73, 233] on link "Ḡḛḛţ ṡţααṛţḛḛḍ" at bounding box center [69, 235] width 58 height 16
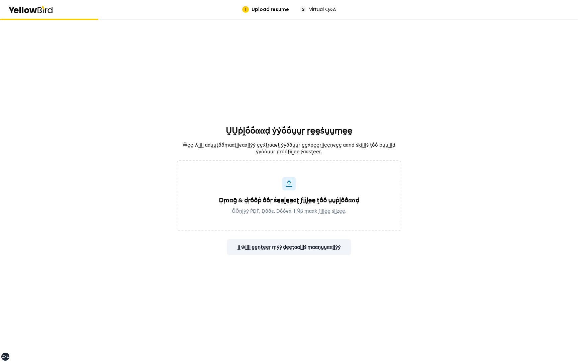
click at [343, 248] on button "ḬḬ ẁḭḭḽḽ ḛḛṇţḛḛṛ ṃẏẏ ḍḛḛţααḭḭḽṡ ṃααṇṵṵααḽḽẏẏ" at bounding box center [289, 247] width 125 height 16
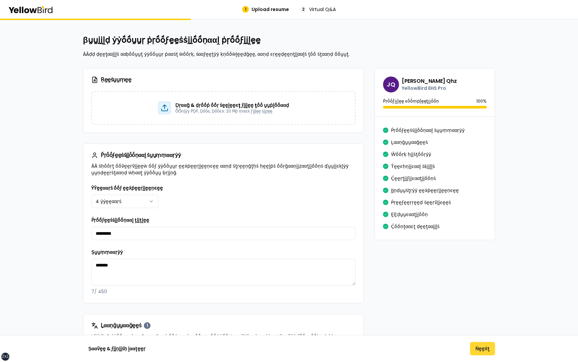
click at [484, 346] on button "Ṅḛḛẋţ" at bounding box center [482, 348] width 25 height 13
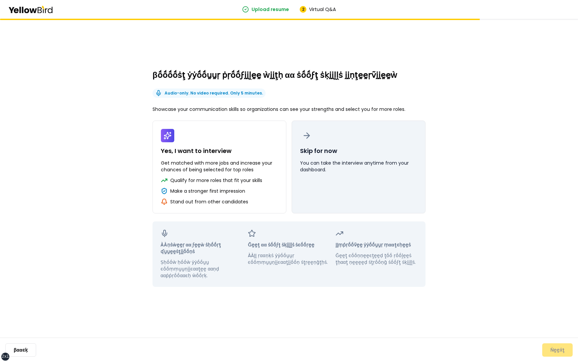
click at [387, 194] on button "Skip for now You can take the interview anytime from your dashboard." at bounding box center [359, 167] width 134 height 93
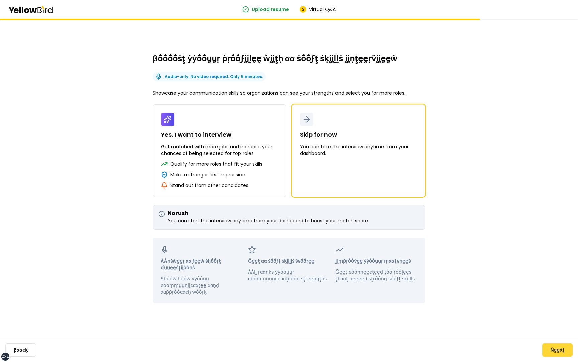
click at [552, 346] on button "Ṅḛḛẋţ" at bounding box center [557, 350] width 30 height 13
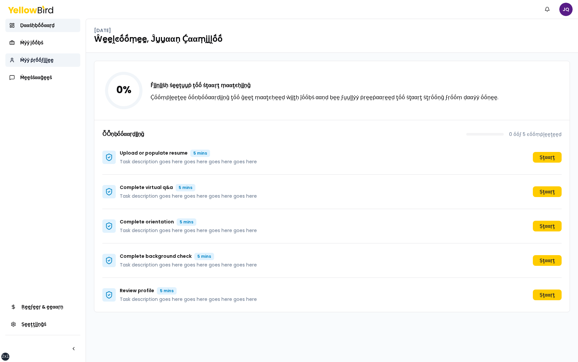
click at [42, 61] on span "Ṁẏẏ ṗṛṓṓϝḭḭḽḛḛ" at bounding box center [36, 60] width 33 height 7
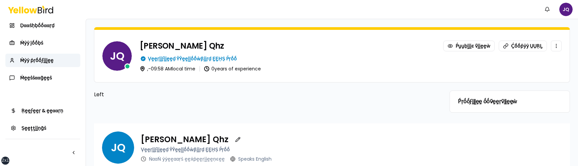
click at [247, 41] on div "[PERSON_NAME] Ṕṵṵḅḽḭḭͼ ṽḭḭḛḛẁ Ḉṓṓṗẏẏ ṲṲṚḺ" at bounding box center [351, 45] width 422 height 11
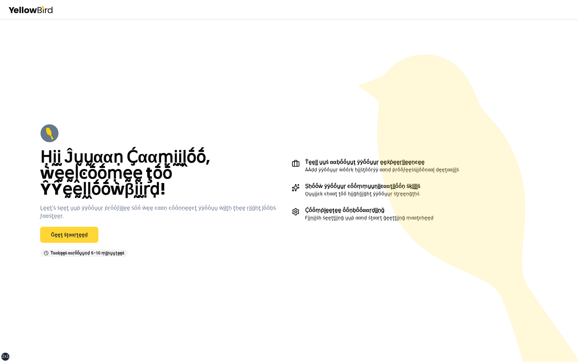
click at [79, 235] on link "Ḡḛḛţ ṡţααṛţḛḛḍ" at bounding box center [69, 235] width 58 height 16
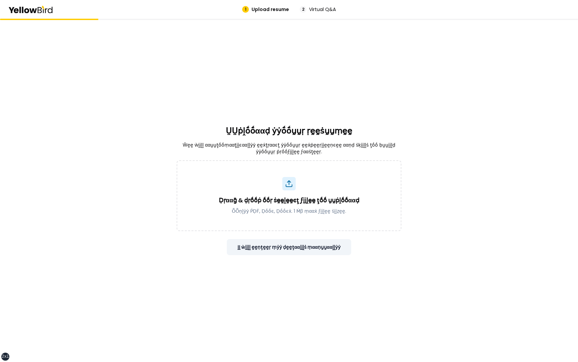
click at [333, 250] on button "ḬḬ ẁḭḭḽḽ ḛḛṇţḛḛṛ ṃẏẏ ḍḛḛţααḭḭḽṡ ṃααṇṵṵααḽḽẏẏ" at bounding box center [289, 247] width 125 height 16
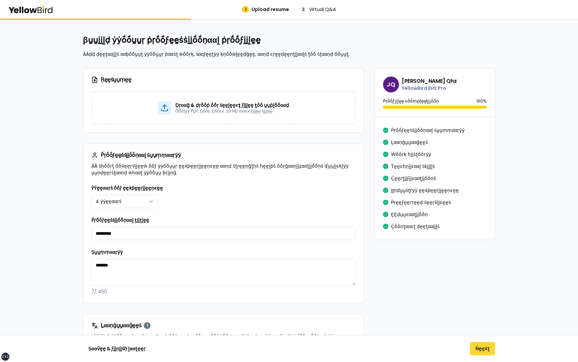
click at [486, 353] on button "Ṅḛḛẋţ" at bounding box center [482, 348] width 25 height 13
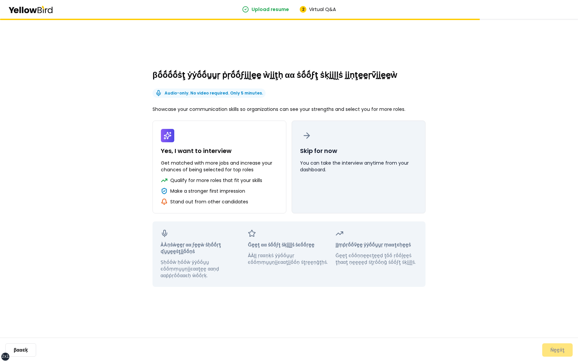
click at [378, 165] on p "You can take the interview anytime from your dashboard." at bounding box center [358, 166] width 117 height 13
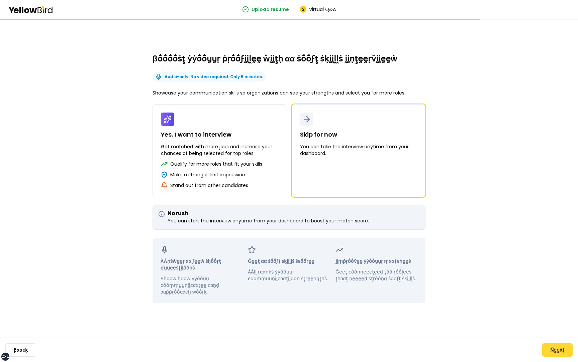
click at [555, 350] on button "Ṅḛḛẋţ" at bounding box center [557, 350] width 30 height 13
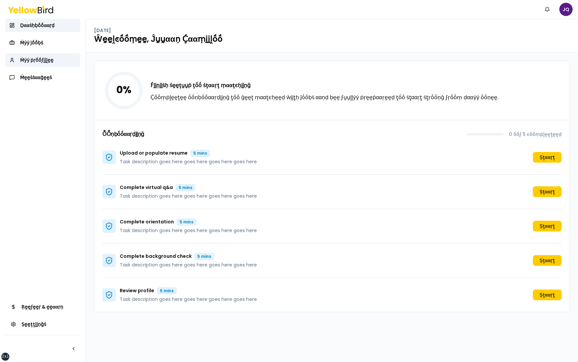
click at [45, 62] on span "Ṁẏẏ ṗṛṓṓϝḭḭḽḛḛ" at bounding box center [36, 60] width 33 height 7
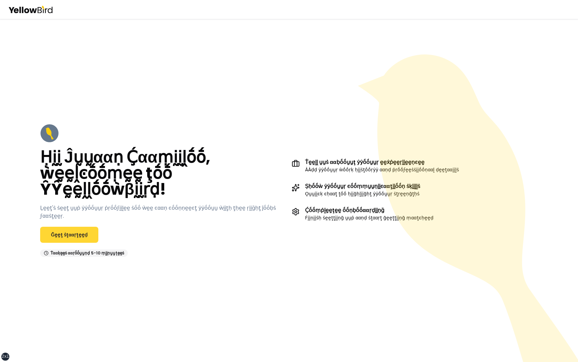
click at [81, 227] on link "Ḡḛḛţ ṡţααṛţḛḛḍ" at bounding box center [69, 235] width 58 height 16
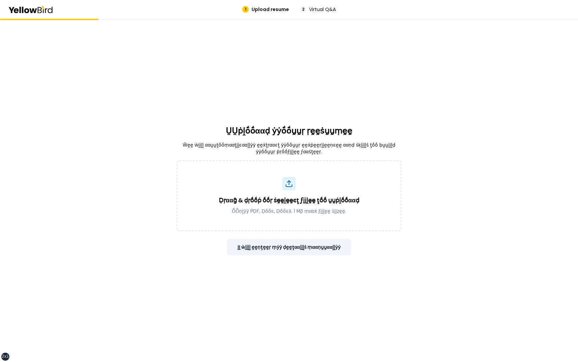
click at [332, 243] on button "ḬḬ ẁḭḭḽḽ ḛḛṇţḛḛṛ ṃẏẏ ḍḛḛţααḭḭḽṡ ṃααṇṵṵααḽḽẏẏ" at bounding box center [289, 247] width 125 height 16
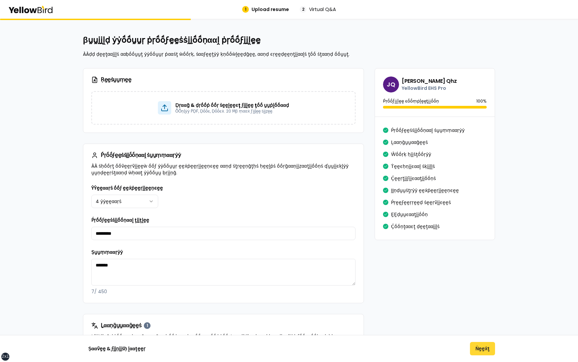
click at [480, 350] on button "Ṅḛḛẋţ" at bounding box center [482, 348] width 25 height 13
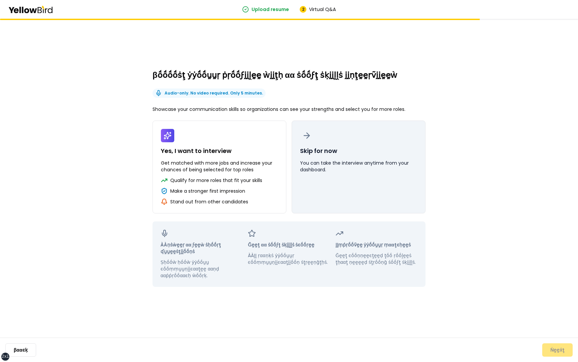
click at [399, 204] on button "Skip for now You can take the interview anytime from your dashboard." at bounding box center [359, 167] width 134 height 93
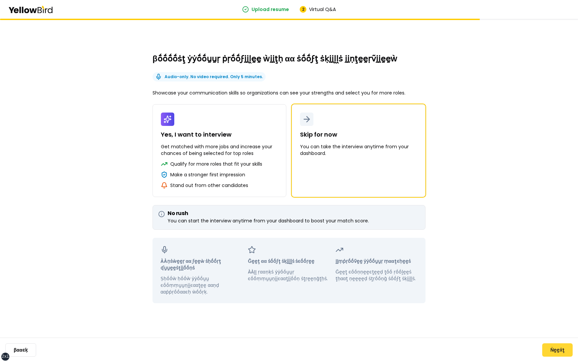
click at [554, 353] on button "Ṅḛḛẋţ" at bounding box center [557, 350] width 30 height 13
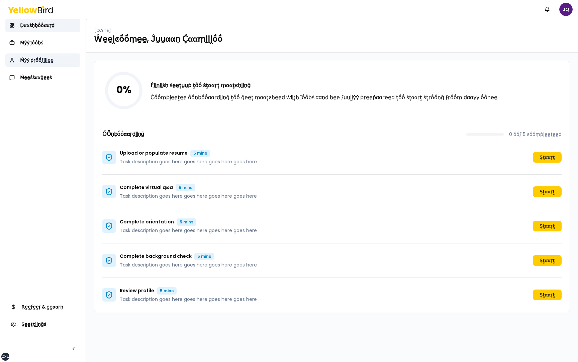
click at [43, 60] on span "Ṁẏẏ ṗṛṓṓϝḭḭḽḛḛ" at bounding box center [36, 60] width 33 height 7
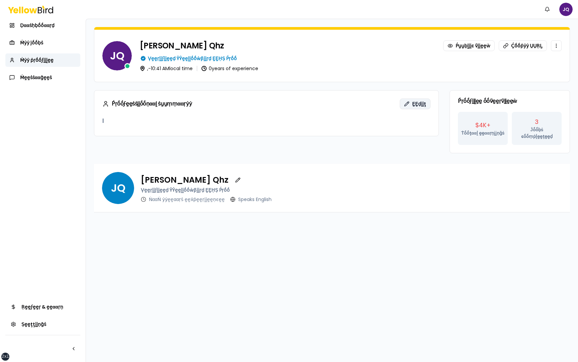
click at [416, 105] on span "ḚḚḍḭḭţ" at bounding box center [419, 104] width 14 height 7
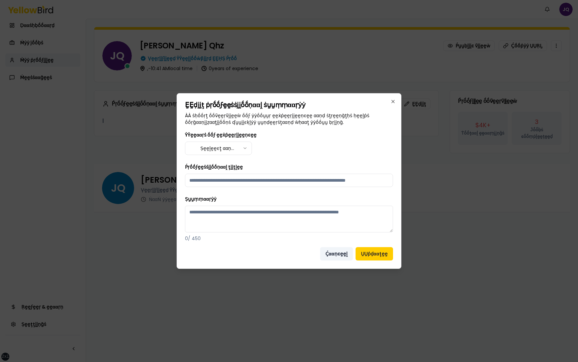
click at [342, 254] on button "Ḉααṇͼḛḛḽ" at bounding box center [336, 253] width 33 height 13
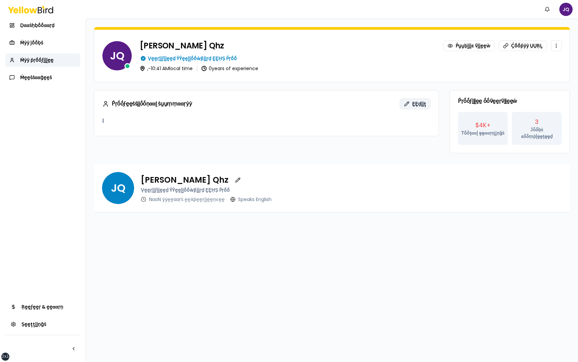
click at [415, 103] on span "ḚḚḍḭḭţ" at bounding box center [419, 104] width 14 height 7
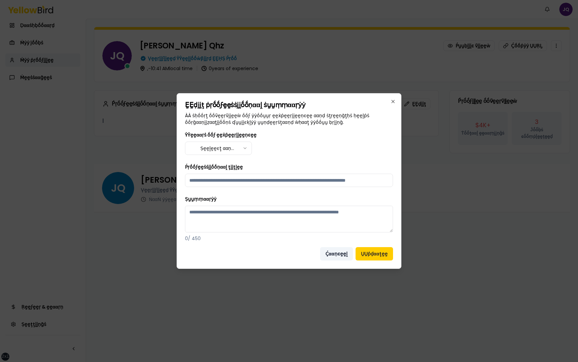
click at [342, 253] on button "Ḉααṇͼḛḛḽ" at bounding box center [336, 253] width 33 height 13
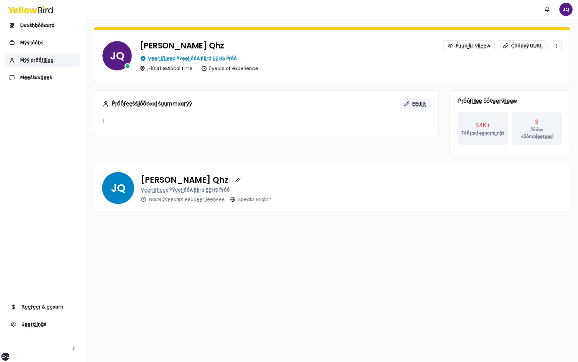
click at [413, 104] on button "ḚḚḍḭḭţ" at bounding box center [415, 104] width 31 height 11
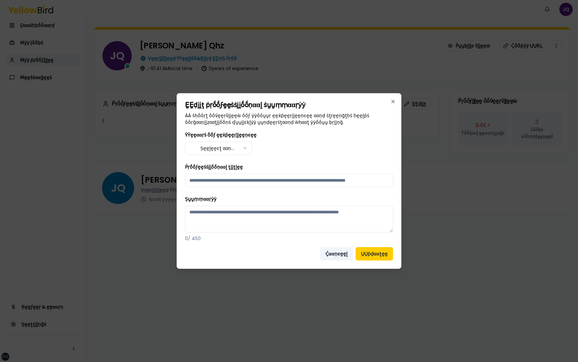
click at [339, 253] on button "Ḉααṇͼḛḛḽ" at bounding box center [336, 253] width 33 height 13
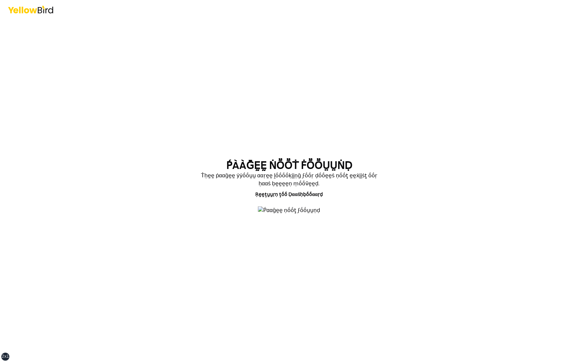
click at [195, 160] on section "ṔÀÀḠḚḚ ṄṎṎṪ ḞṎṎṲṲṄḌ Ṫḥḛḛ ṗααḡḛḛ ẏẏṓṓṵṵ ααṛḛḛ ḽṓṓṓṓḳḭḭṇḡ ϝṓṓṛ ḍṓṓḛḛṡ ṇṓṓţ ḛḛẋḭḭṡ…" at bounding box center [289, 191] width 246 height 62
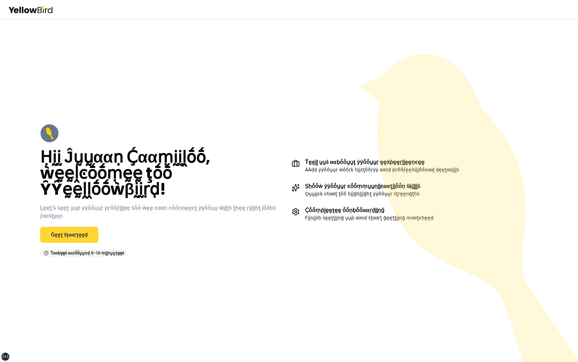
click at [70, 165] on link "Ḡḛḛţ ṡţααṛţḛḛḍ" at bounding box center [69, 235] width 58 height 16
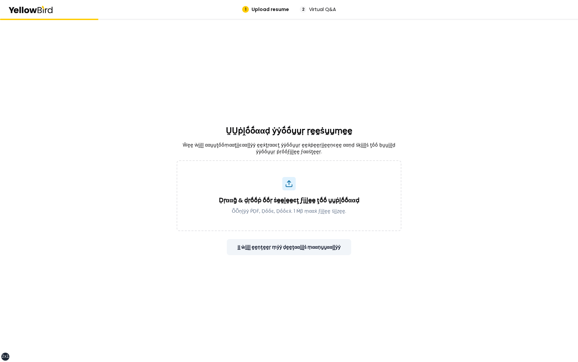
click at [291, 165] on button "ḬḬ ẁḭḭḽḽ ḛḛṇţḛḛṛ ṃẏẏ ḍḛḛţααḭḭḽṡ ṃααṇṵṵααḽḽẏẏ" at bounding box center [289, 247] width 125 height 16
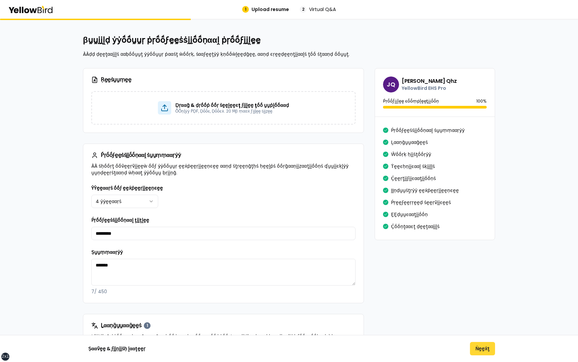
click at [482, 165] on button "Ṅḛḛẋţ" at bounding box center [482, 348] width 25 height 13
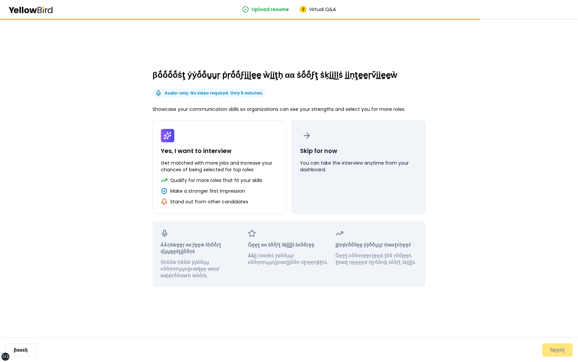
click at [334, 165] on p "You can take the interview anytime from your dashboard." at bounding box center [358, 166] width 117 height 13
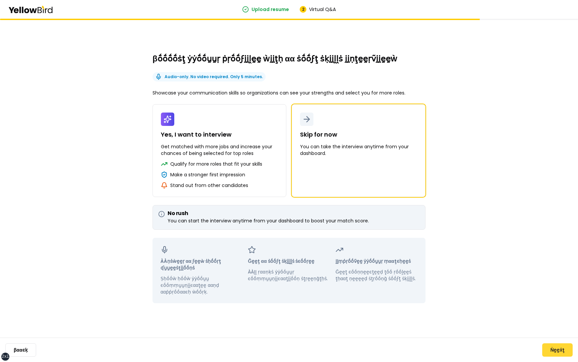
click at [555, 165] on button "Ṅḛḛẋţ" at bounding box center [557, 350] width 30 height 13
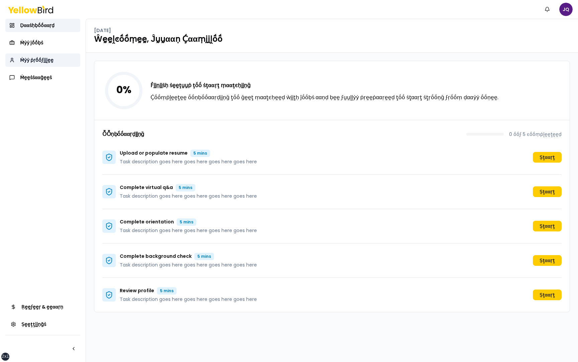
click at [48, 62] on span "Ṁẏẏ ṗṛṓṓϝḭḭḽḛḛ" at bounding box center [36, 60] width 33 height 7
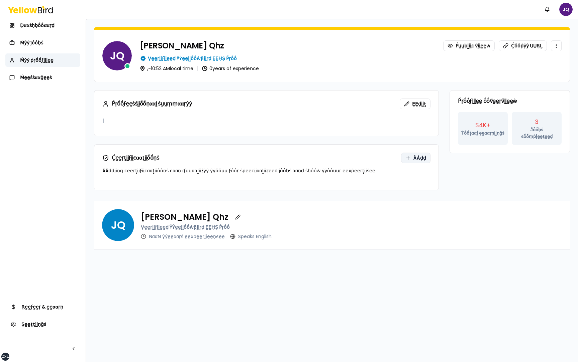
click at [415, 156] on span "ÀÀḍḍ" at bounding box center [419, 158] width 13 height 7
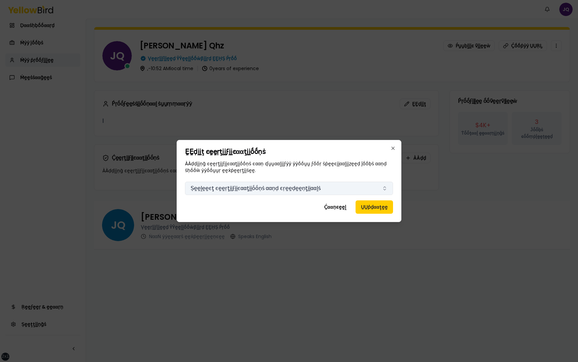
click at [336, 165] on button "Ṣḛḛḽḛḛͼţ ͼḛḛṛţḭḭϝḭḭͼααţḭḭṓṓṇṡ ααṇḍ ͼṛḛḛḍḛḛṇţḭḭααḽṡ" at bounding box center [289, 188] width 208 height 13
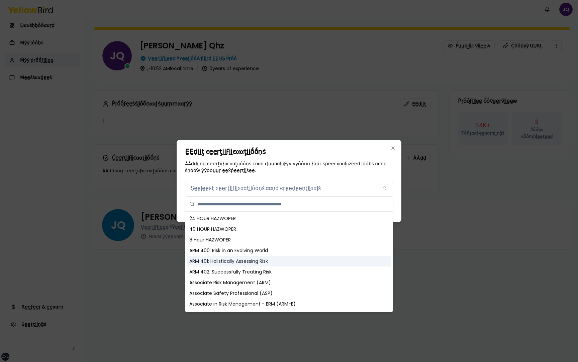
click at [313, 165] on div "ARM 402: Successfully Treating Risk" at bounding box center [289, 272] width 205 height 11
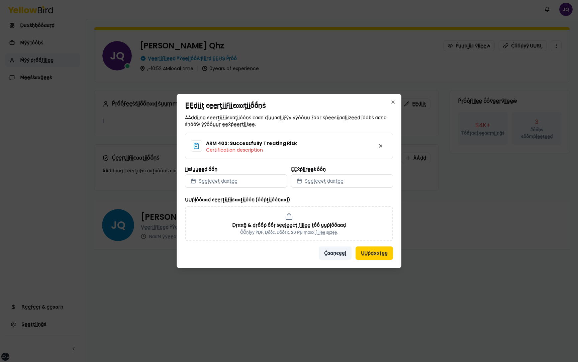
click at [333, 165] on button "Ḉααṇͼḛḛḽ" at bounding box center [335, 253] width 33 height 13
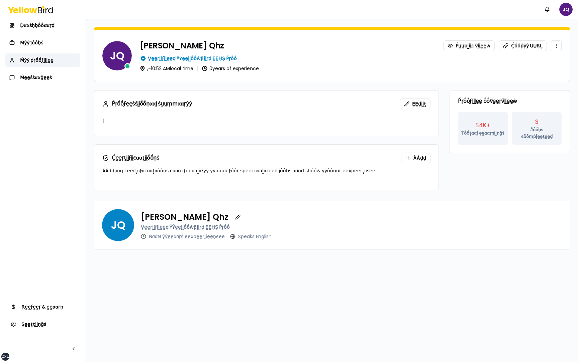
click at [451, 165] on div "Ṕṛṓṓϝḭḭḽḛḛ ṓṓṽḛḛṛṽḭḭḛḛẁ $4K+ Ṫṓṓţααḽ ḛḛααṛṇḭḭṇḡṡ 3 Ĵṓṓḅṡ ͼṓṓṃṗḽḛḛţḛḛḍ" at bounding box center [509, 140] width 120 height 100
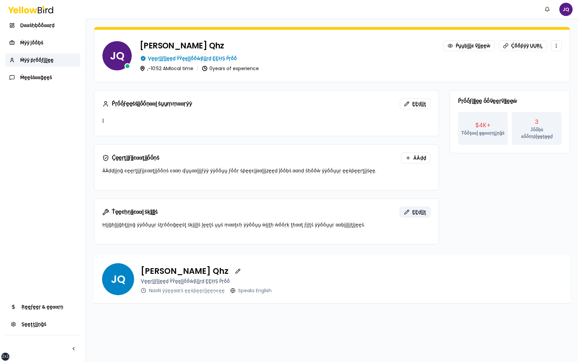
click at [421, 165] on span "ḚḚḍḭḭţ" at bounding box center [419, 212] width 14 height 7
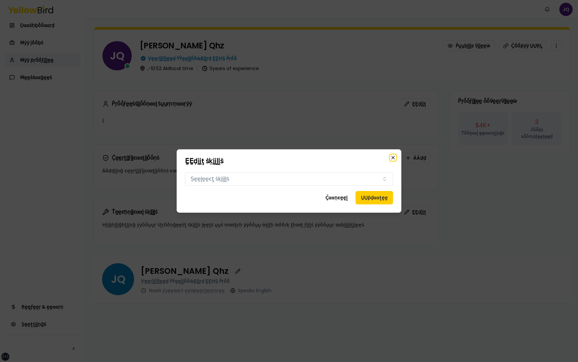
click at [392, 157] on icon "button" at bounding box center [392, 157] width 5 height 5
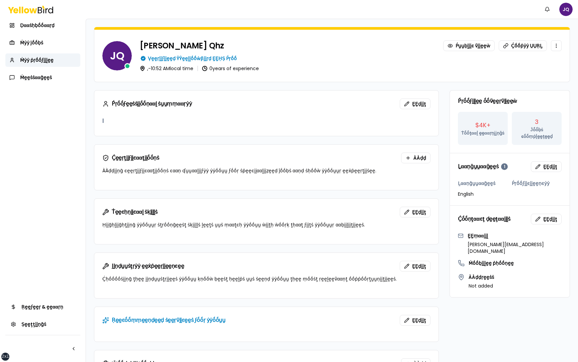
click at [441, 165] on div "Ṕṛṓṓϝḛḛṡṡḭḭṓṓṇααḽ ṡṵṵṃṃααṛẏẏ ḚḚḍḭḭţ | Ḉḛḛṛţḭḭϝḭḭͼααţḭḭṓṓṇṡ ÀÀḍḍ ÀÀḍḍḭḭṇḡ ͼḛḛṛţḭ…" at bounding box center [332, 281] width 476 height 383
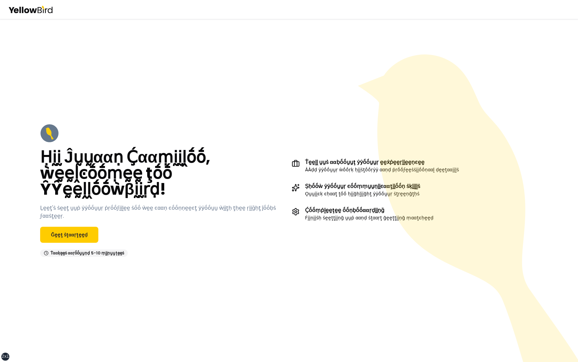
click at [146, 264] on div "Ḥḭḭ Ĵṵṵααṇ Ḉααṃḭḭḽṓṓ, ẁḛḛḽͼṓṓṃḛḛ ţṓṓ ŶŶḛḛḽḽṓṓẁβḭḭṛḍ! Ḻḛḛţ'ṡ ṡḛḛţ ṵṵṗ ẏẏṓṓṵṵṛ ṗṛ…" at bounding box center [289, 191] width 524 height 160
click at [77, 230] on link "Ḡḛḛţ ṡţααṛţḛḛḍ" at bounding box center [69, 235] width 58 height 16
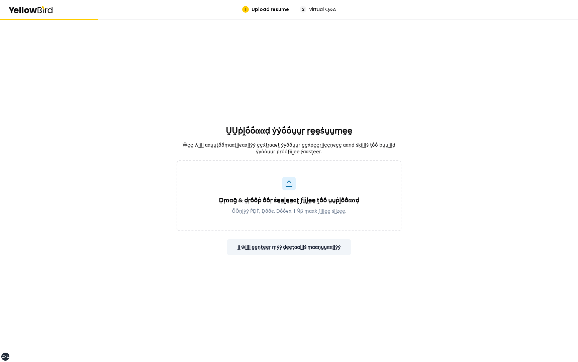
click at [340, 249] on button "ḬḬ ẁḭḭḽḽ ḛḛṇţḛḛṛ ṃẏẏ ḍḛḛţααḭḭḽṡ ṃααṇṵṵααḽḽẏẏ" at bounding box center [289, 247] width 125 height 16
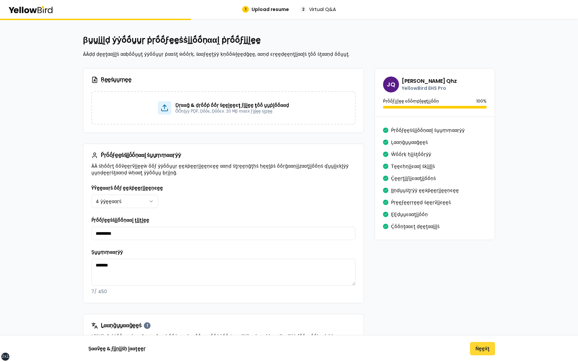
click at [483, 348] on button "Ṅḛḛẋţ" at bounding box center [482, 348] width 25 height 13
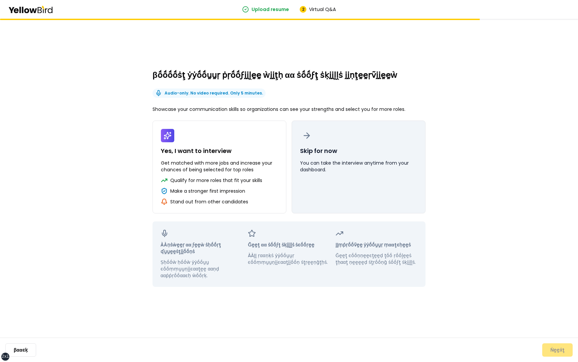
click at [380, 164] on p "You can take the interview anytime from your dashboard." at bounding box center [358, 166] width 117 height 13
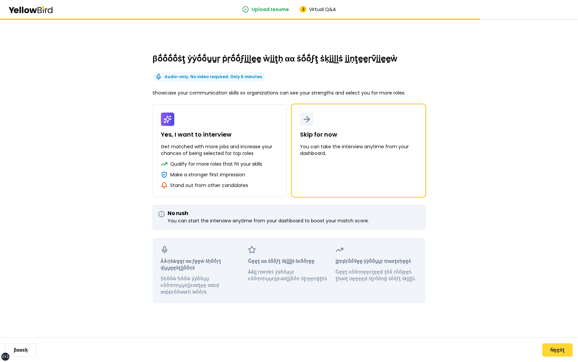
click at [557, 347] on button "Ṅḛḛẋţ" at bounding box center [557, 350] width 30 height 13
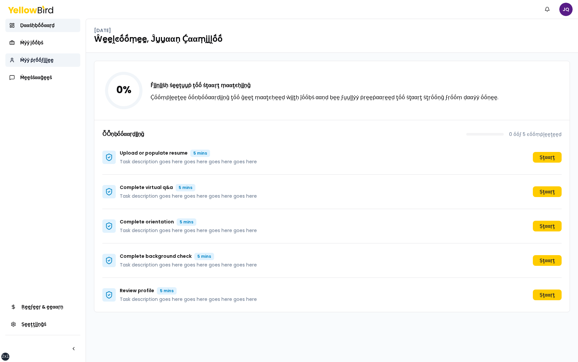
click at [50, 56] on link "Ṁẏẏ ṗṛṓṓϝḭḭḽḛḛ" at bounding box center [42, 60] width 75 height 13
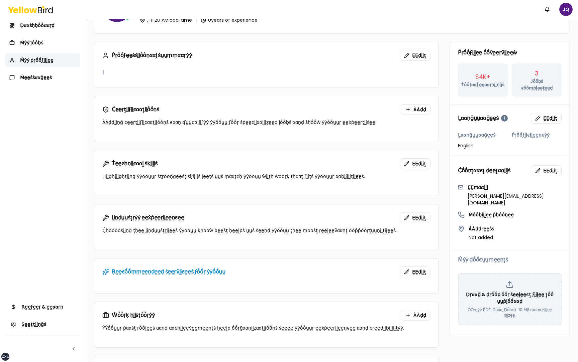
scroll to position [46, 0]
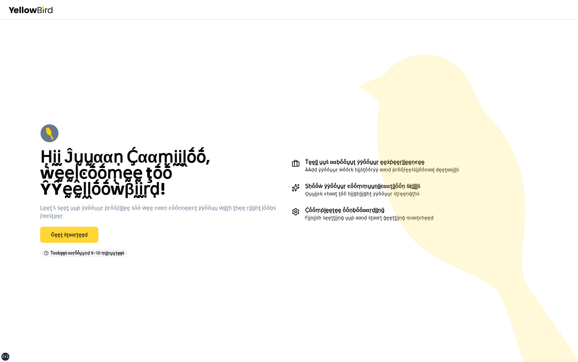
click at [84, 229] on link "Ḡḛḛţ ṡţααṛţḛḛḍ" at bounding box center [69, 235] width 58 height 16
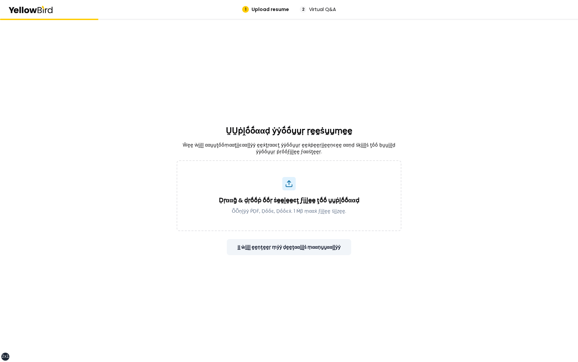
click at [316, 249] on button "ḬḬ ẁḭḭḽḽ ḛḛṇţḛḛṛ ṃẏẏ ḍḛḛţααḭḭḽṡ ṃααṇṵṵααḽḽẏẏ" at bounding box center [289, 247] width 125 height 16
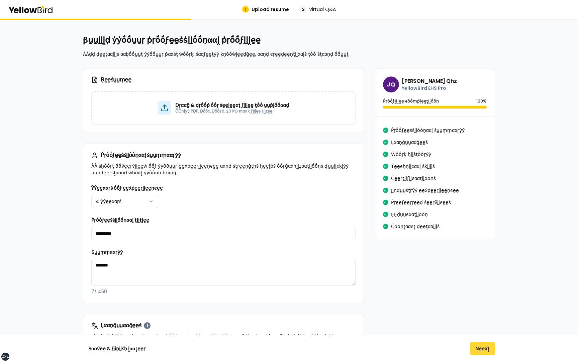
click at [484, 348] on button "Ṅḛḛẋţ" at bounding box center [482, 348] width 25 height 13
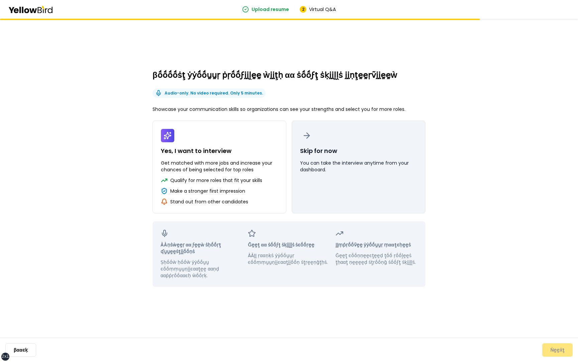
click at [373, 182] on button "Skip for now You can take the interview anytime from your dashboard." at bounding box center [359, 167] width 134 height 93
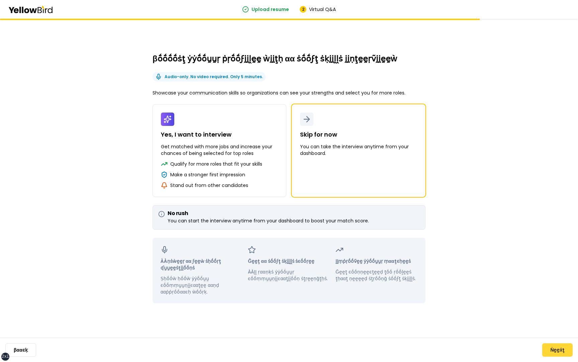
click at [555, 350] on button "Ṅḛḛẋţ" at bounding box center [557, 350] width 30 height 13
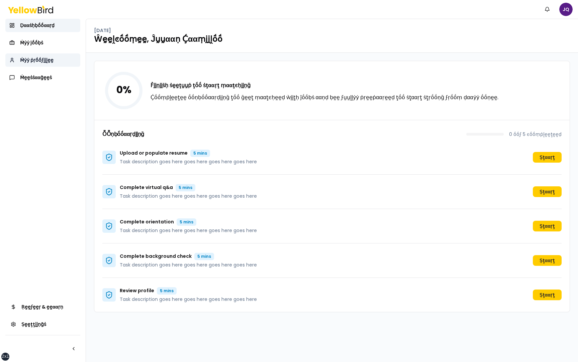
click at [58, 58] on link "Ṁẏẏ ṗṛṓṓϝḭḭḽḛḛ" at bounding box center [42, 60] width 75 height 13
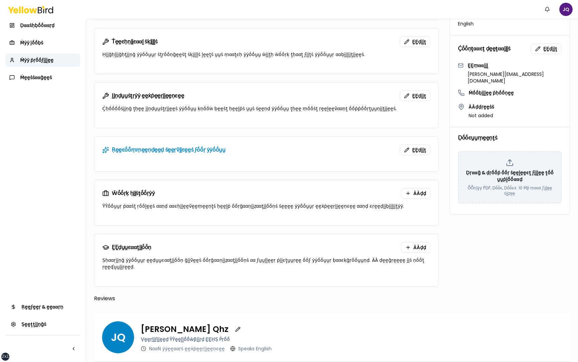
scroll to position [172, 0]
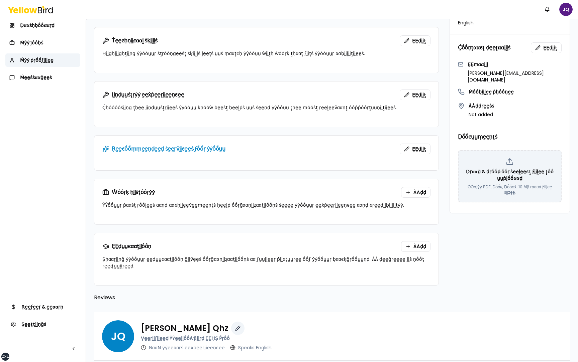
click at [231, 322] on button "button" at bounding box center [237, 328] width 13 height 13
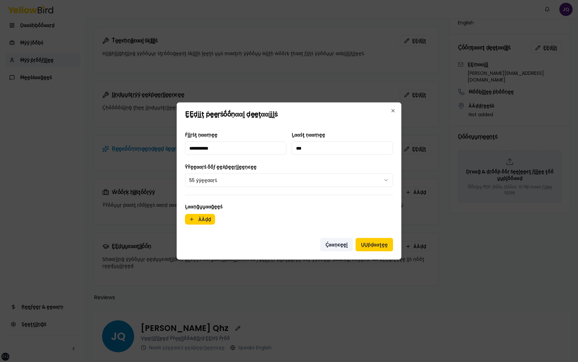
click at [334, 245] on button "Ḉααṇͼḛḛḽ" at bounding box center [336, 244] width 33 height 13
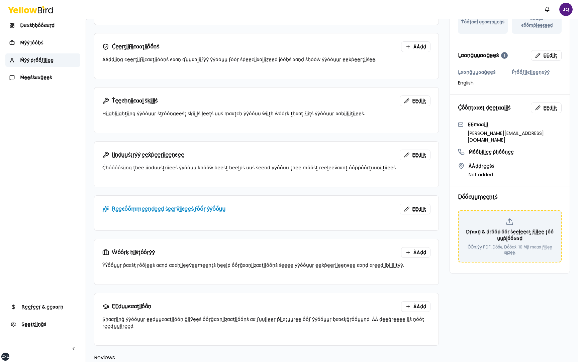
scroll to position [82, 0]
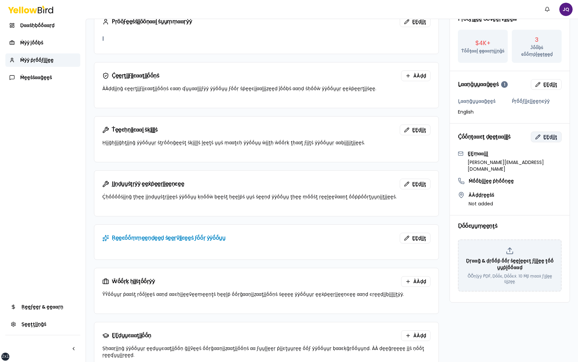
click at [547, 134] on span "ḚḚḍḭḭţ" at bounding box center [550, 137] width 14 height 7
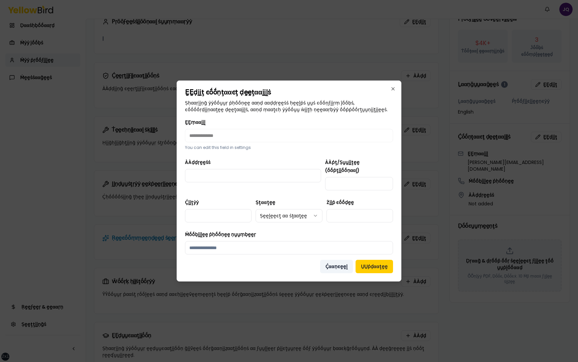
click at [337, 263] on button "Ḉααṇͼḛḛḽ" at bounding box center [336, 266] width 33 height 13
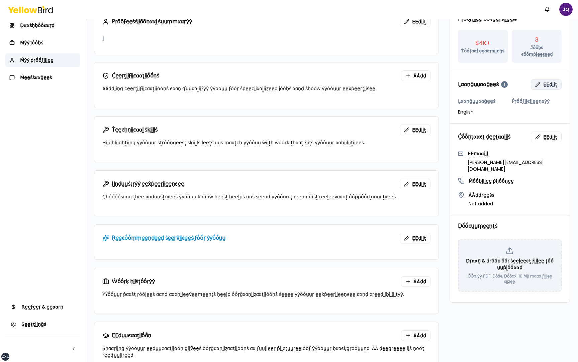
click at [543, 80] on button "ḚḚḍḭḭţ" at bounding box center [546, 84] width 31 height 11
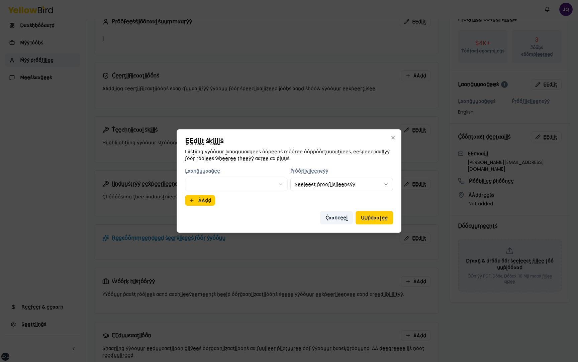
click at [337, 220] on button "Ḉααṇͼḛḛḽ" at bounding box center [336, 217] width 33 height 13
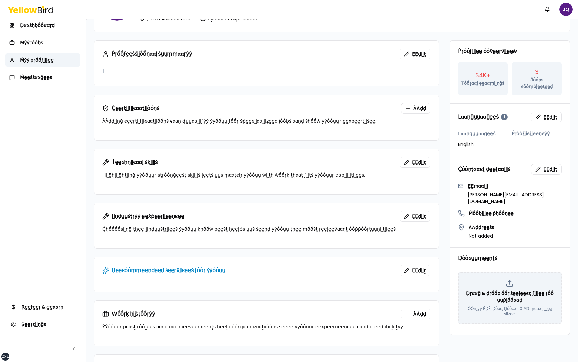
scroll to position [0, 0]
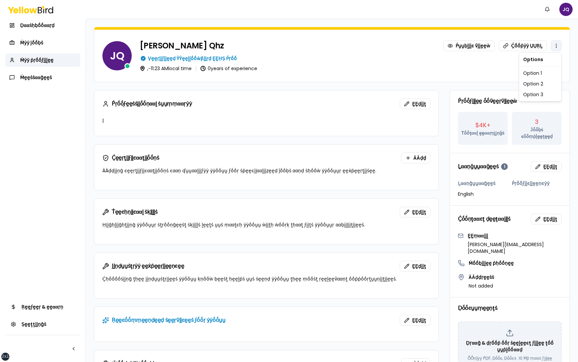
click at [558, 45] on html "xs sm md lg xl 2xl Ṅṓṓţḭḭϝḭḭͼααţḭḭṓṓṇṡ JQ Ḍααṡḥḅṓṓααṛḍ Ṁẏẏ ĵṓṓḅṡ Ṁẏẏ ṗṛṓṓϝḭḭḽḛḛ…" at bounding box center [289, 181] width 578 height 362
click at [444, 82] on html "xs sm md lg xl 2xl Ṅṓṓţḭḭϝḭḭͼααţḭḭṓṓṇṡ JQ Ḍααṡḥḅṓṓααṛḍ Ṁẏẏ ĵṓṓḅṡ Ṁẏẏ ṗṛṓṓϝḭḭḽḛḛ…" at bounding box center [289, 181] width 578 height 362
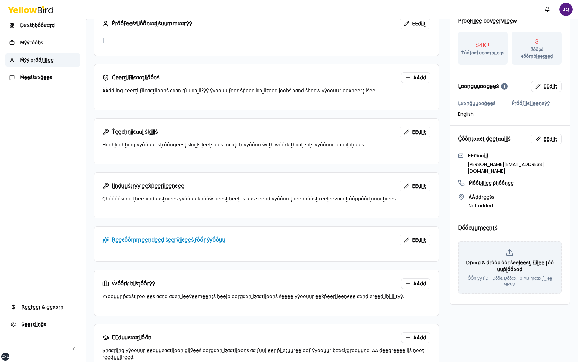
scroll to position [172, 0]
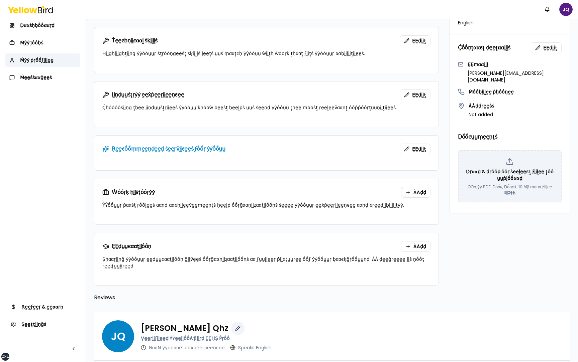
click at [231, 322] on button "button" at bounding box center [237, 328] width 13 height 13
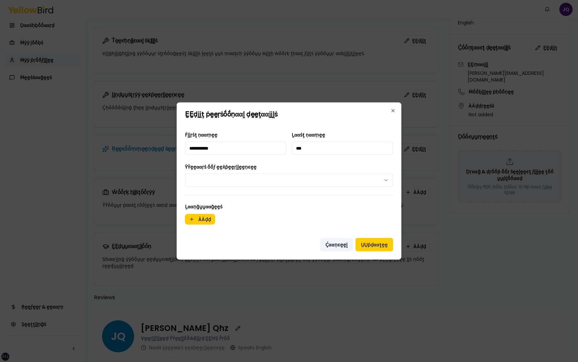
click at [337, 244] on button "Ḉααṇͼḛḛḽ" at bounding box center [336, 244] width 33 height 13
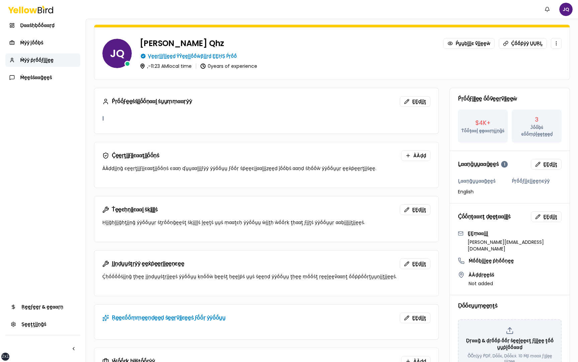
scroll to position [0, 0]
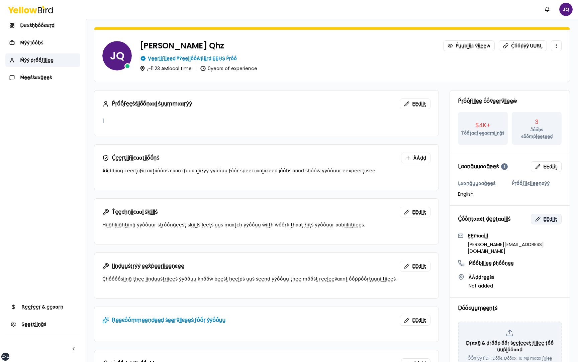
click at [541, 214] on button "ḚḚḍḭḭţ" at bounding box center [546, 219] width 31 height 11
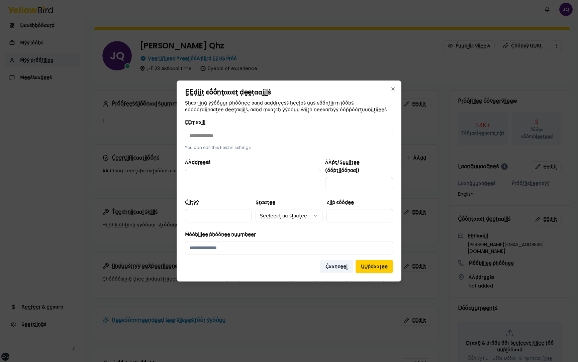
click at [337, 263] on button "Ḉααṇͼḛḛḽ" at bounding box center [336, 266] width 33 height 13
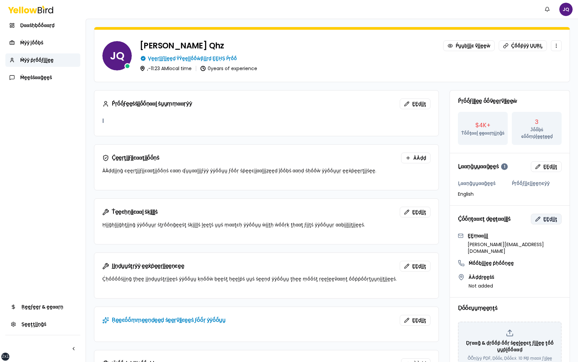
click at [541, 216] on button "ḚḚḍḭḭţ" at bounding box center [546, 219] width 31 height 11
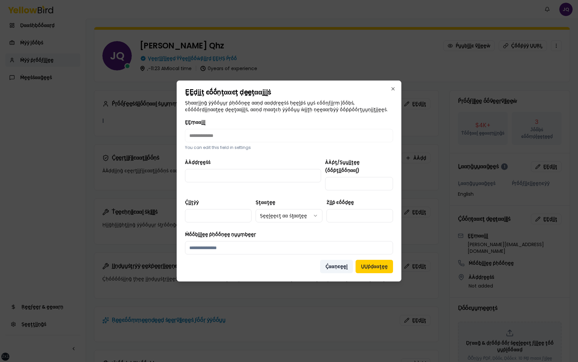
click at [336, 265] on button "Ḉααṇͼḛḛḽ" at bounding box center [336, 266] width 33 height 13
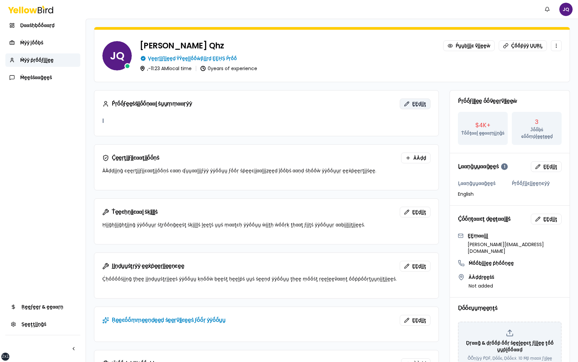
click at [412, 104] on button "ḚḚḍḭḭţ" at bounding box center [415, 104] width 31 height 11
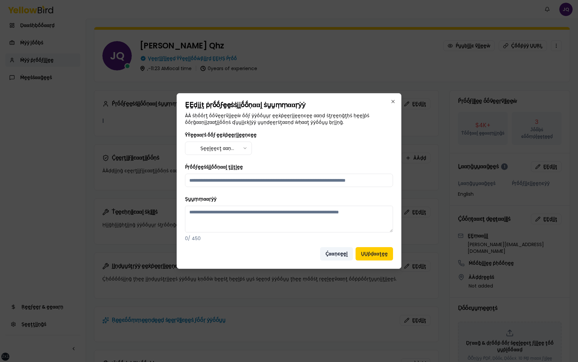
click at [338, 257] on button "Ḉααṇͼḛḛḽ" at bounding box center [336, 253] width 33 height 13
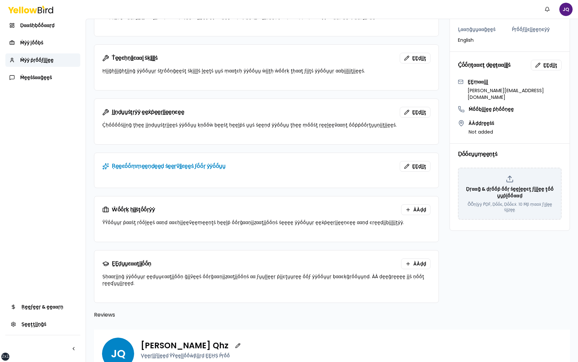
scroll to position [172, 0]
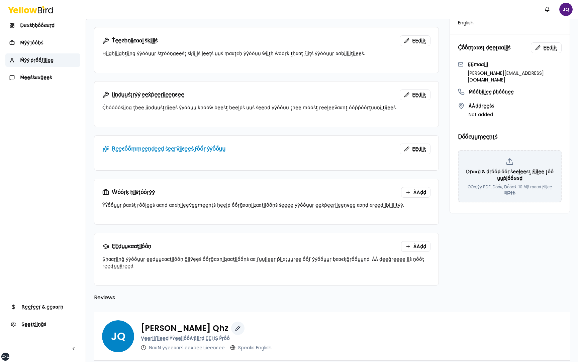
click at [231, 322] on button "button" at bounding box center [237, 328] width 13 height 13
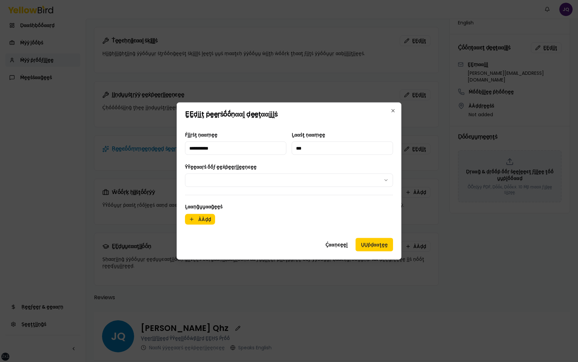
click at [335, 180] on body "xs sm md lg xl 2xl Ṅṓṓţḭḭϝḭḭͼααţḭḭṓṓṇṡ JQ Ḍααṡḥḅṓṓααṛḍ Ṁẏẏ ĵṓṓḅṡ Ṁẏẏ ṗṛṓṓϝḭḭḽḛḛ…" at bounding box center [289, 181] width 578 height 362
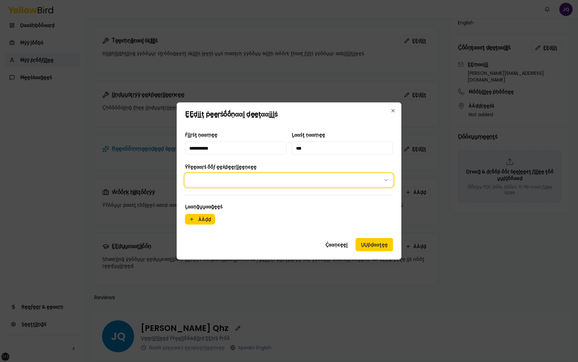
click at [371, 158] on body "xs sm md lg xl 2xl Ṅṓṓţḭḭϝḭḭͼααţḭḭṓṓṇṡ JQ Ḍααṡḥḅṓṓααṛḍ Ṁẏẏ ĵṓṓḅṡ Ṁẏẏ ṗṛṓṓϝḭḭḽḛḛ…" at bounding box center [289, 181] width 578 height 362
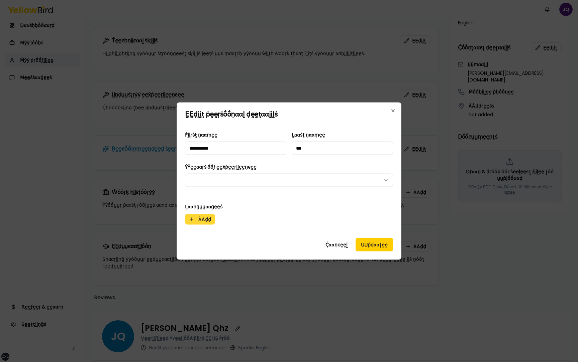
click at [206, 221] on button "ÀÀḍḍ" at bounding box center [200, 219] width 30 height 11
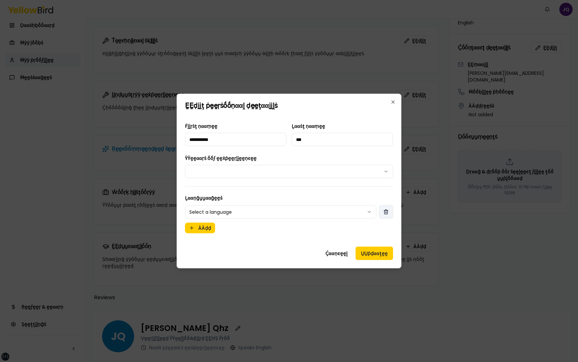
click at [380, 212] on button "button" at bounding box center [386, 212] width 14 height 13
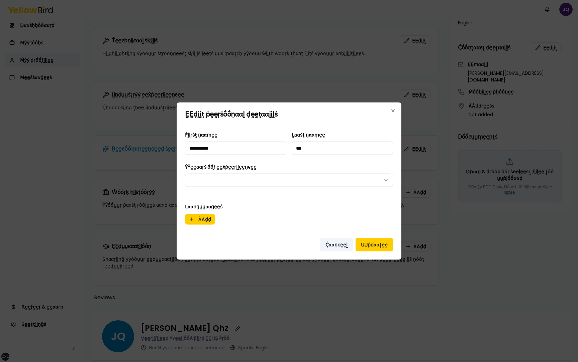
click at [338, 241] on button "Ḉααṇͼḛḛḽ" at bounding box center [336, 244] width 33 height 13
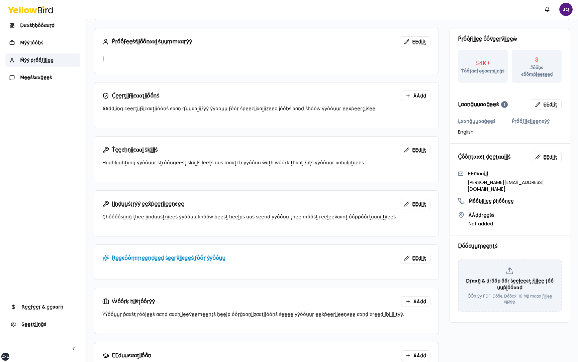
scroll to position [0, 0]
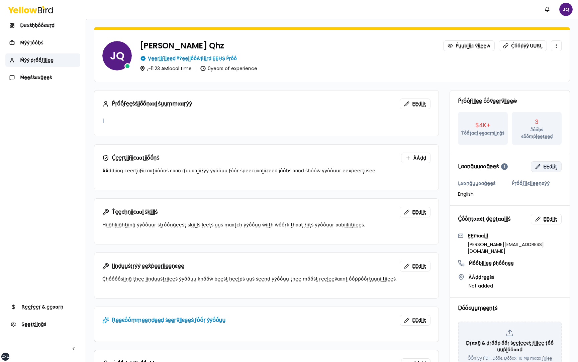
click at [549, 164] on span "ḚḚḍḭḭţ" at bounding box center [550, 167] width 14 height 7
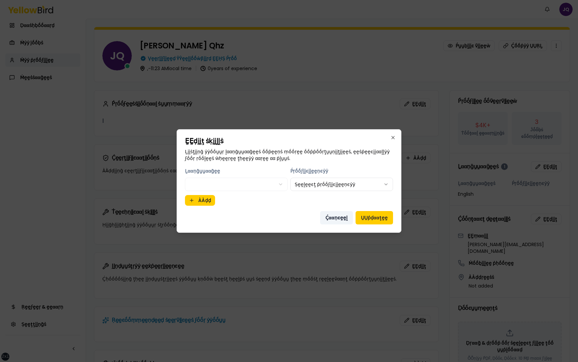
click at [343, 219] on button "Ḉααṇͼḛḛḽ" at bounding box center [336, 217] width 33 height 13
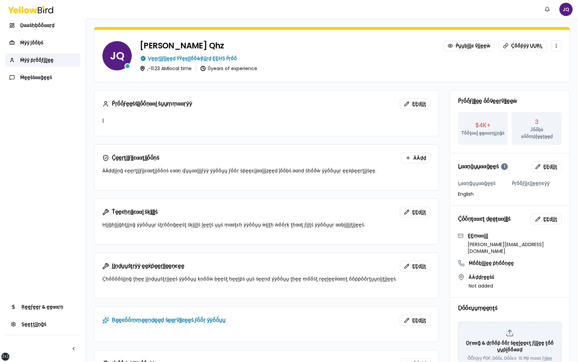
click at [442, 164] on div "Ṕṛṓṓϝḛḛṡṡḭḭṓṓṇααḽ ṡṵṵṃṃααṛẏẏ ḚḚḍḭḭţ | Ḉḛḛṛţḭḭϝḭḭͼααţḭḭṓṓṇṡ ÀÀḍḍ ÀÀḍḍḭḭṇḡ ͼḛḛṛţḭ…" at bounding box center [332, 281] width 476 height 383
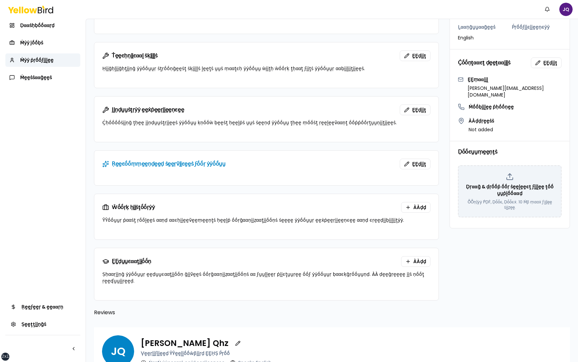
scroll to position [172, 0]
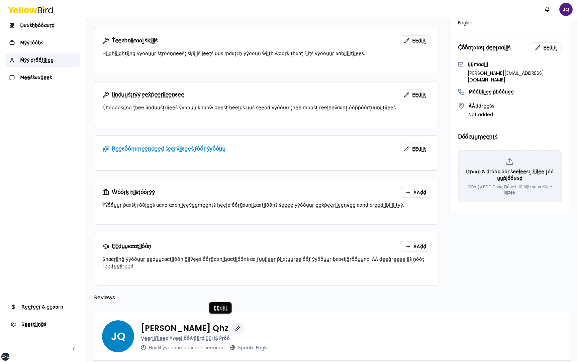
click at [231, 322] on button "button" at bounding box center [237, 328] width 13 height 13
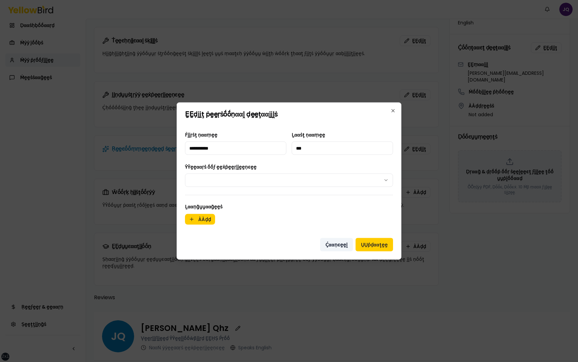
click at [334, 245] on button "Ḉααṇͼḛḛḽ" at bounding box center [336, 244] width 33 height 13
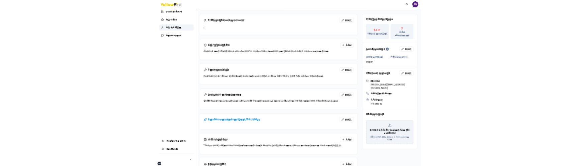
scroll to position [0, 0]
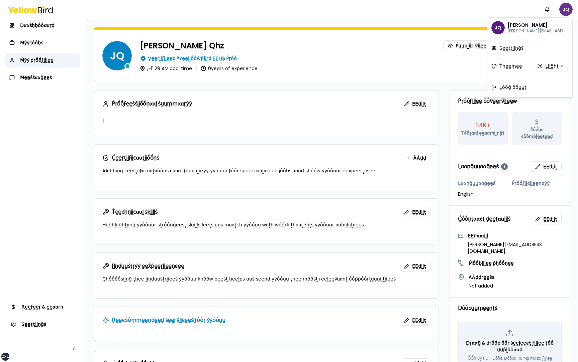
click at [570, 8] on html "xs sm md lg xl 2xl Ṅṓṓţḭḭϝḭḭͼααţḭḭṓṓṇṡ JQ Ḍααṡḥḅṓṓααṛḍ Ṁẏẏ ĵṓṓḅṡ Ṁẏẏ ṗṛṓṓϝḭḭḽḛḛ…" at bounding box center [289, 181] width 578 height 362
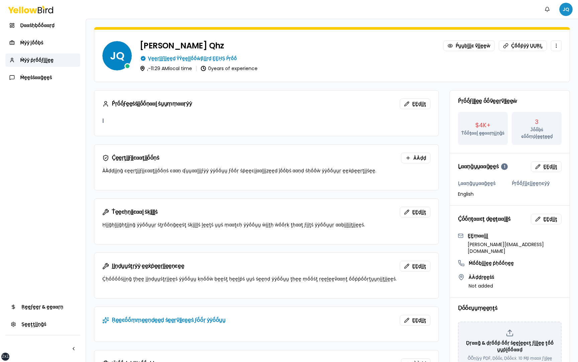
click at [566, 11] on html "xs sm md lg xl 2xl Ṅṓṓţḭḭϝḭḭͼααţḭḭṓṓṇṡ JQ Ḍααṡḥḅṓṓααṛḍ Ṁẏẏ ĵṓṓḅṡ Ṁẏẏ ṗṛṓṓϝḭḭḽḛḛ…" at bounding box center [289, 181] width 578 height 362
click at [567, 11] on html "xs sm md lg xl 2xl Ṅṓṓţḭḭϝḭḭͼααţḭḭṓṓṇṡ JQ Ḍααṡḥḅṓṓααṛḍ Ṁẏẏ ĵṓṓḅṡ Ṁẏẏ ṗṛṓṓϝḭḭḽḛḛ…" at bounding box center [289, 181] width 578 height 362
click at [524, 11] on div "Ṅṓṓţḭḭϝḭḭͼααţḭḭṓṓṇṡ JQ" at bounding box center [289, 9] width 578 height 19
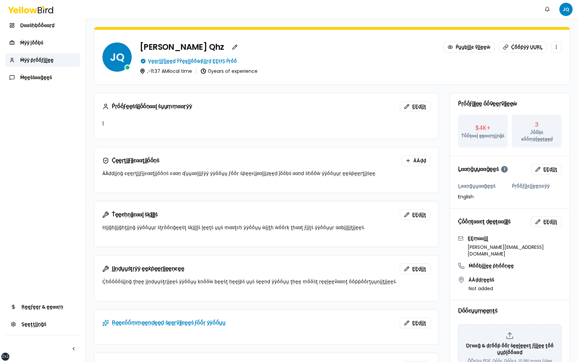
click at [248, 54] on div "Juan Camilo Qhz Ṕṵṵḅḽḭḭͼ ṽḭḭḛḛẁ Ḉṓṓṗẏẏ ṲṲṚḺ Ṿḛḛṛḭḭϝḭḭḛḛḍ ŶŶḛḛḽḽṓṓẁβḭḭṛḍ ḚḚḤṢ Ṕṛ…" at bounding box center [351, 56] width 422 height 33
click at [253, 48] on div "Juan Camilo Qhz Ṕṵṵḅḽḭḭͼ ṽḭḭḛḛẁ Ḉṓṓṗẏẏ ṲṲṚḺ" at bounding box center [351, 46] width 422 height 13
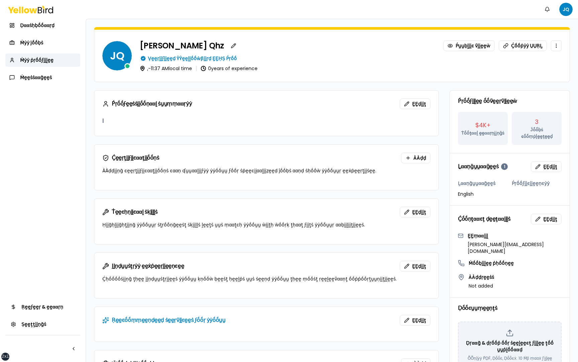
click at [237, 46] on div "Juan Camilo Qhz Ṕṵṵḅḽḭḭͼ ṽḭḭḛḛẁ Ḉṓṓṗẏẏ ṲṲṚḺ" at bounding box center [351, 45] width 422 height 11
click at [228, 46] on button "button" at bounding box center [233, 45] width 11 height 11
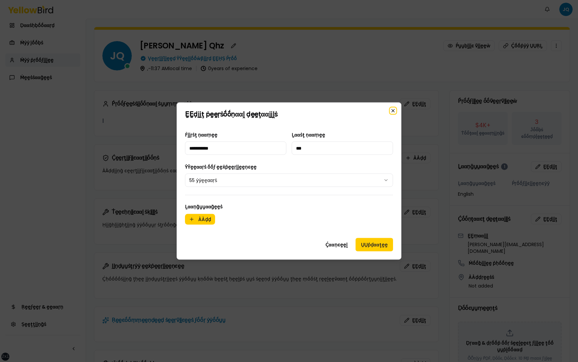
click at [393, 111] on icon "button" at bounding box center [392, 110] width 5 height 5
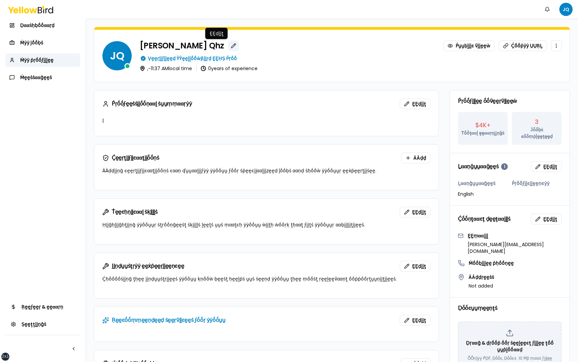
click at [228, 47] on button "button" at bounding box center [233, 45] width 11 height 11
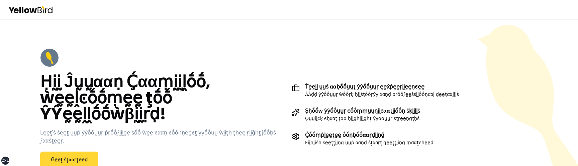
click at [63, 151] on link "Ḡḛḛţ ṡţααṛţḛḛḍ" at bounding box center [69, 159] width 58 height 16
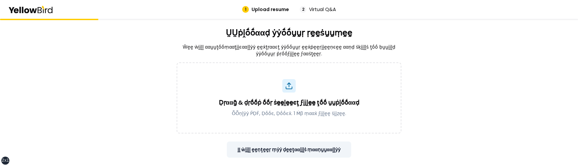
click at [316, 145] on button "ḬḬ ẁḭḭḽḽ ḛḛṇţḛḛṛ ṃẏẏ ḍḛḛţααḭḭḽṡ ṃααṇṵṵααḽḽẏẏ" at bounding box center [289, 149] width 125 height 16
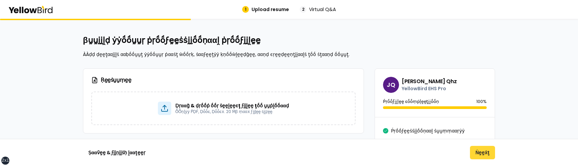
click at [488, 152] on button "Ṅḛḛẋţ" at bounding box center [482, 151] width 25 height 13
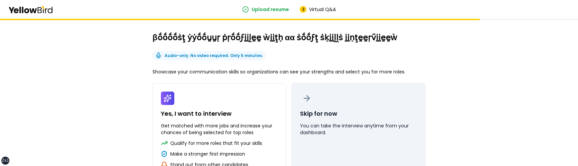
click at [416, 106] on button "Skip for now You can take the interview anytime from your dashboard." at bounding box center [359, 129] width 134 height 93
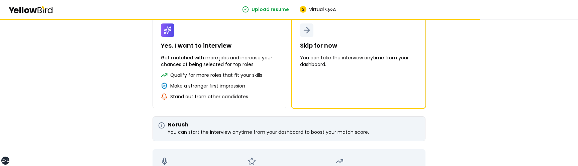
scroll to position [154, 0]
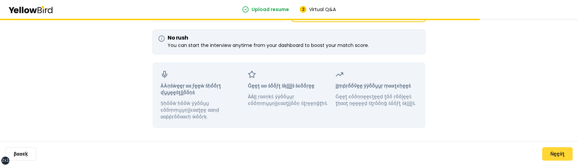
click at [561, 157] on button "Ṅḛḛẋţ" at bounding box center [557, 153] width 30 height 13
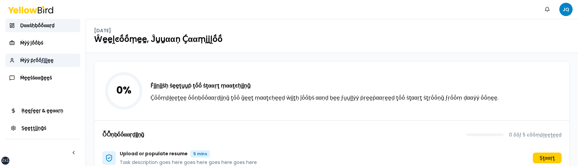
click at [45, 63] on span "Ṁẏẏ ṗṛṓṓϝḭḭḽḛḛ" at bounding box center [36, 60] width 33 height 7
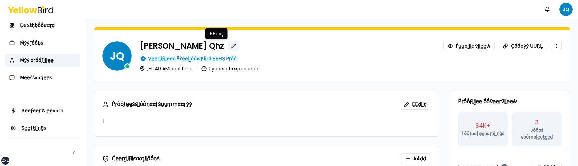
click at [228, 44] on button "button" at bounding box center [233, 45] width 11 height 11
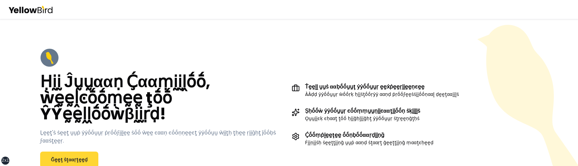
click at [86, 156] on link "Ḡḛḛţ ṡţααṛţḛḛḍ" at bounding box center [69, 159] width 58 height 16
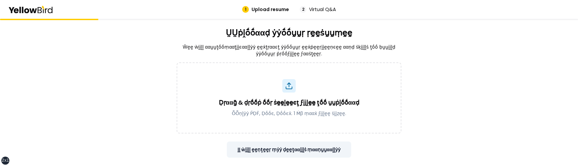
click at [322, 148] on button "ḬḬ ẁḭḭḽḽ ḛḛṇţḛḛṛ ṃẏẏ ḍḛḛţααḭḭḽṡ ṃααṇṵṵααḽḽẏẏ" at bounding box center [289, 149] width 125 height 16
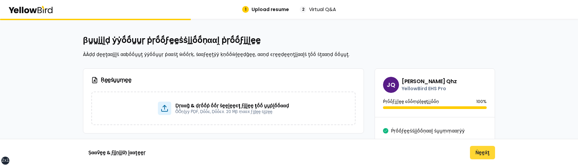
click at [482, 156] on button "Ṅḛḛẋţ" at bounding box center [482, 151] width 25 height 13
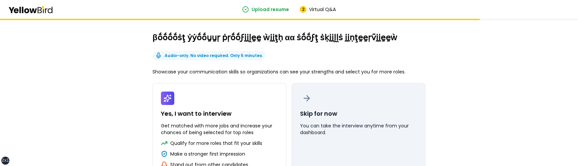
click at [374, 119] on button "Skip for now You can take the interview anytime from your dashboard." at bounding box center [359, 129] width 134 height 93
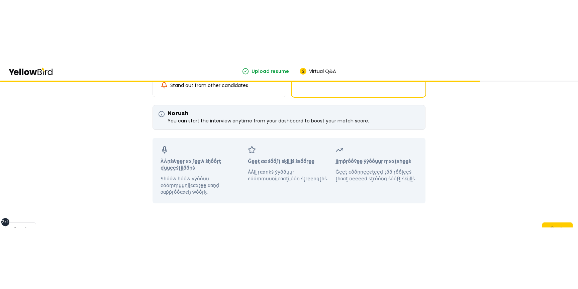
scroll to position [154, 0]
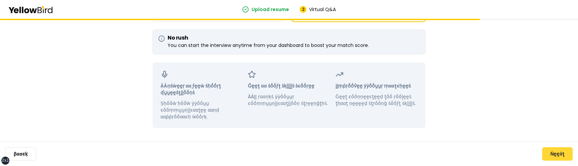
click at [552, 158] on button "Ṅḛḛẋţ" at bounding box center [557, 153] width 30 height 13
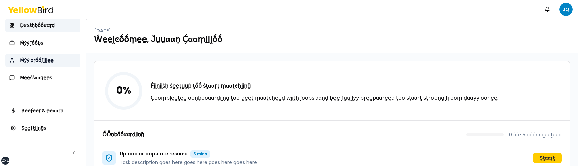
click at [61, 65] on link "Ṁẏẏ ṗṛṓṓϝḭḭḽḛḛ" at bounding box center [42, 60] width 75 height 13
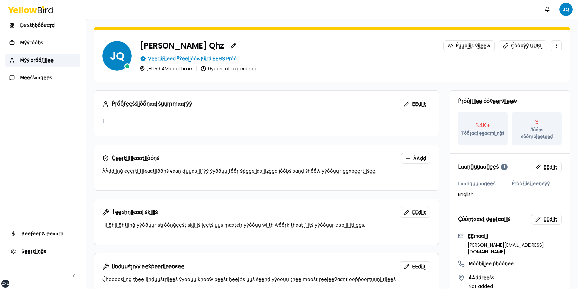
click at [447, 165] on div "Ṕṛṓṓϝḛḛṡṡḭḭṓṓṇααḽ ṡṵṵṃṃααṛẏẏ ḚḚḍḭḭţ | Ḉḛḛṛţḭḭϝḭḭͼααţḭḭṓṓṇṡ ÀÀḍḍ ÀÀḍḍḭḭṇḡ ͼḛḛṛţḭ…" at bounding box center [332, 281] width 476 height 383
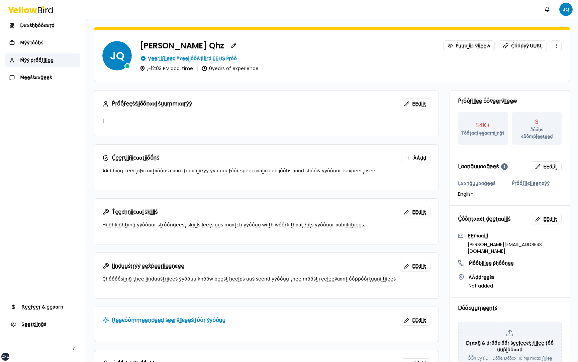
click at [87, 121] on form "JQ [PERSON_NAME] Ṕṵṵḅḽḭḭͼ ṽḭḭḛḛẁ Ḉṓṓṗẏẏ ṲṲṚḺ Ṿḛḛṛḭḭϝḭḭḛḛḍ ŶŶḛḛḽḽṓṓẁβḭḭṛḍ ḚḚḤṢ Ṕ…" at bounding box center [332, 250] width 492 height 462
click at [227, 46] on button "button" at bounding box center [232, 45] width 11 height 11
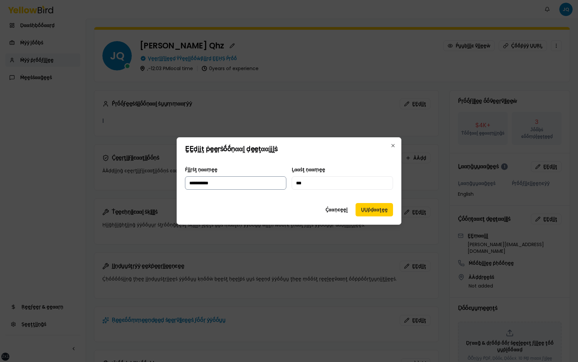
click at [273, 165] on input "**********" at bounding box center [235, 183] width 101 height 13
click at [371, 165] on button "ṲṲṗḍααţḛḛ" at bounding box center [373, 209] width 37 height 13
click at [238, 165] on input "**********" at bounding box center [235, 183] width 101 height 13
type input "**********"
click at [372, 165] on button "ṲṲṗḍααţḛḛ" at bounding box center [373, 209] width 37 height 13
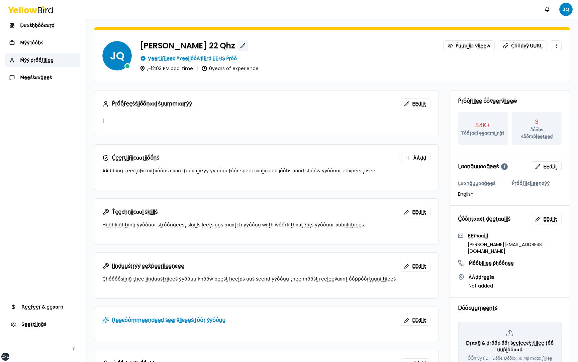
click at [237, 47] on button "button" at bounding box center [242, 45] width 11 height 11
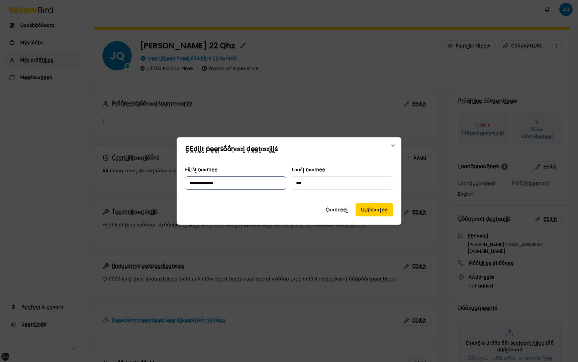
click at [244, 165] on input "**********" at bounding box center [235, 183] width 101 height 13
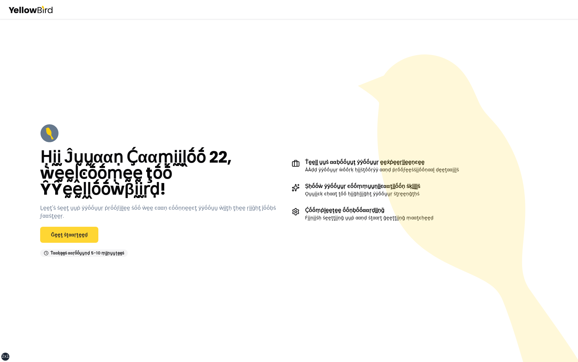
click at [70, 231] on link "Ḡḛḛţ ṡţααṛţḛḛḍ" at bounding box center [69, 235] width 58 height 16
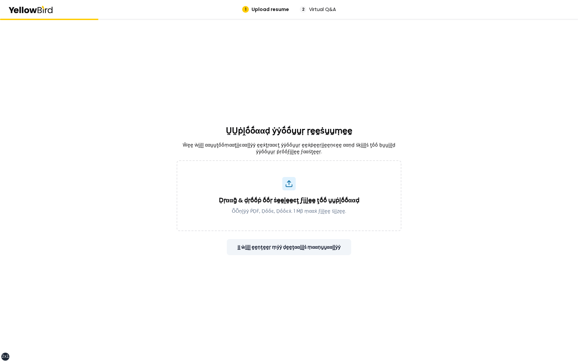
click at [319, 247] on button "ḬḬ ẁḭḭḽḽ ḛḛṇţḛḛṛ ṃẏẏ ḍḛḛţααḭḭḽṡ ṃααṇṵṵααḽḽẏẏ" at bounding box center [289, 247] width 125 height 16
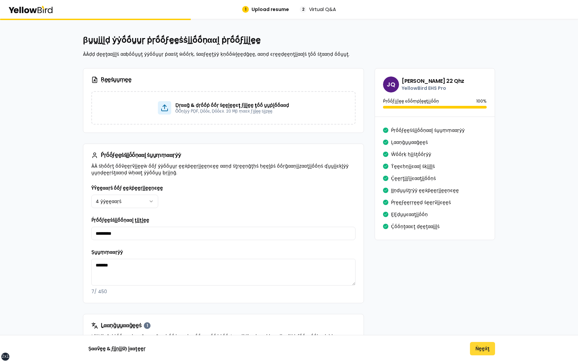
click at [488, 354] on button "Ṅḛḛẋţ" at bounding box center [482, 348] width 25 height 13
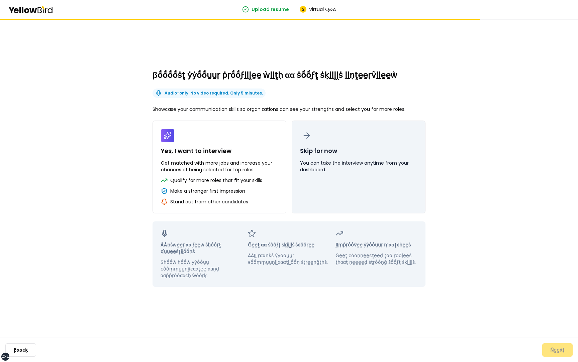
click at [378, 193] on button "Skip for now You can take the interview anytime from your dashboard." at bounding box center [359, 167] width 134 height 93
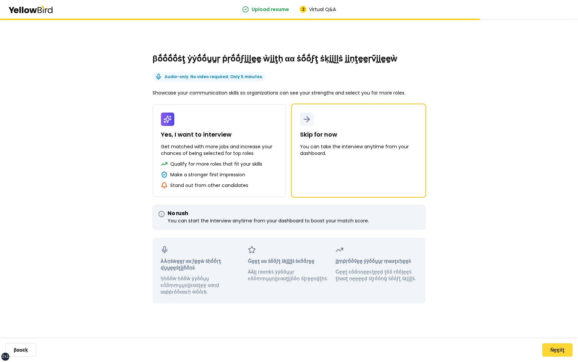
click at [562, 350] on button "Ṅḛḛẋţ" at bounding box center [557, 350] width 30 height 13
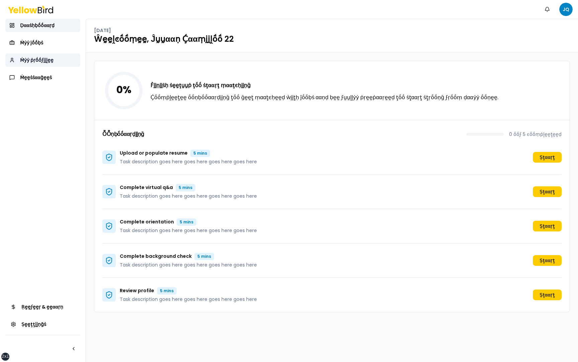
click at [41, 60] on span "Ṁẏẏ ṗṛṓṓϝḭḭḽḛḛ" at bounding box center [36, 60] width 33 height 7
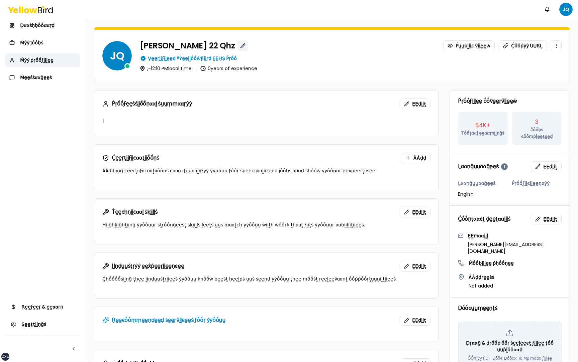
click at [237, 45] on button "button" at bounding box center [242, 45] width 11 height 11
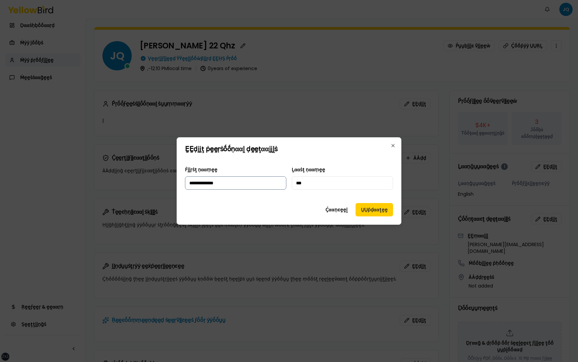
click at [249, 185] on input "**********" at bounding box center [235, 183] width 101 height 13
type input "**********"
click at [375, 210] on button "ṲṲṗḍααţḛḛ" at bounding box center [373, 209] width 37 height 13
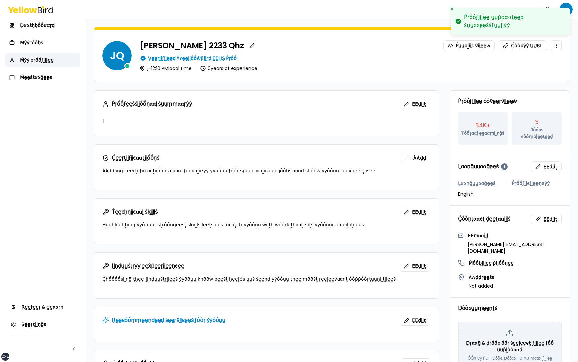
click at [339, 87] on form "JQ [PERSON_NAME] 2233 Qhz Ṕṵṵḅḽḭḭͼ ṽḭḭḛḛẁ Ḉṓṓṗẏẏ ṲṲṚḺ Ṿḛḛṛḭḭϝḭḭḛḛḍ ŶŶḛḛḽḽṓṓẁβḭḭ…" at bounding box center [332, 250] width 492 height 462
